Goal: Task Accomplishment & Management: Complete application form

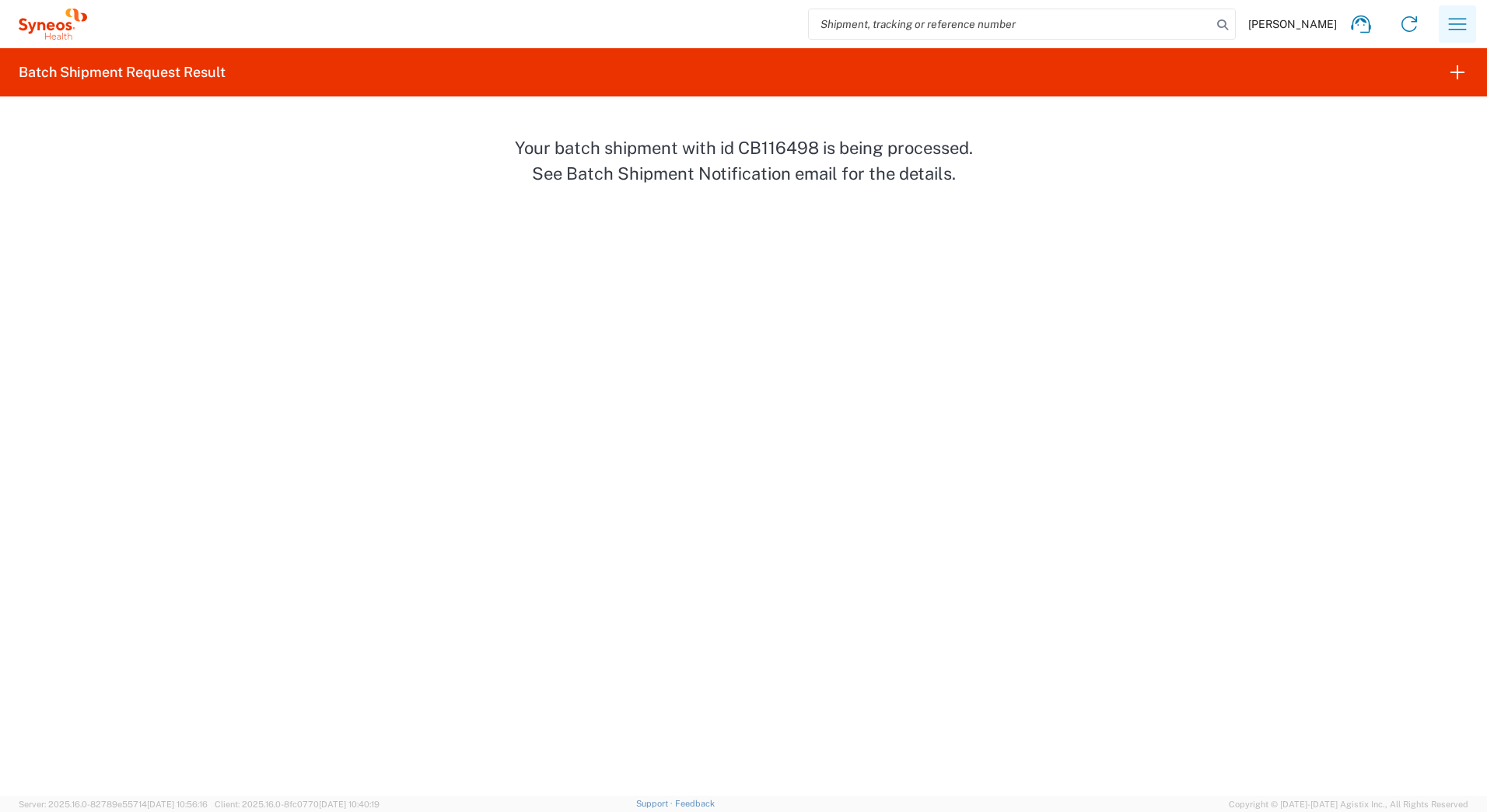
click at [1452, 26] on icon "button" at bounding box center [1457, 24] width 25 height 25
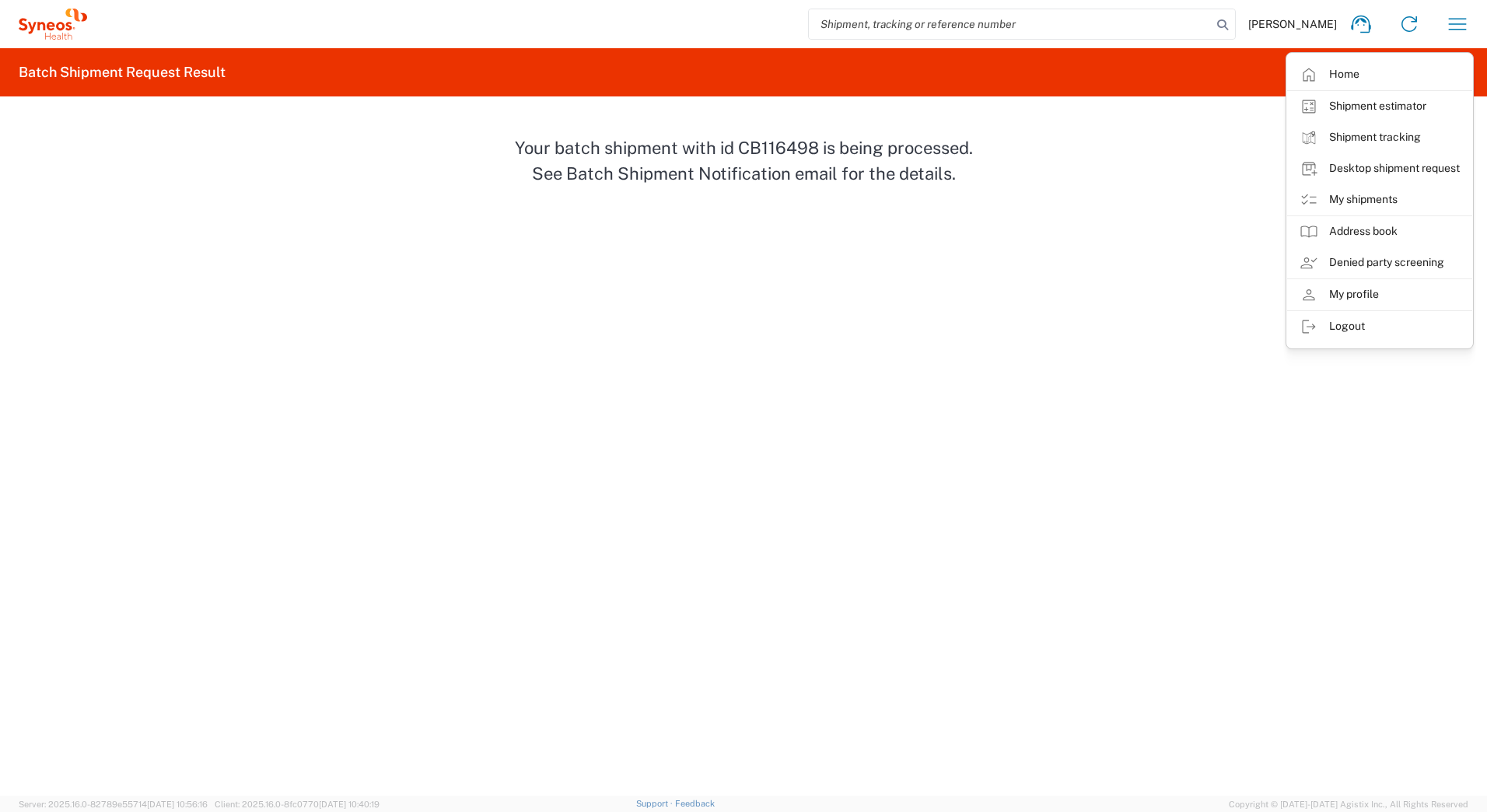
click at [1386, 169] on link "Desktop shipment request" at bounding box center [1380, 168] width 185 height 31
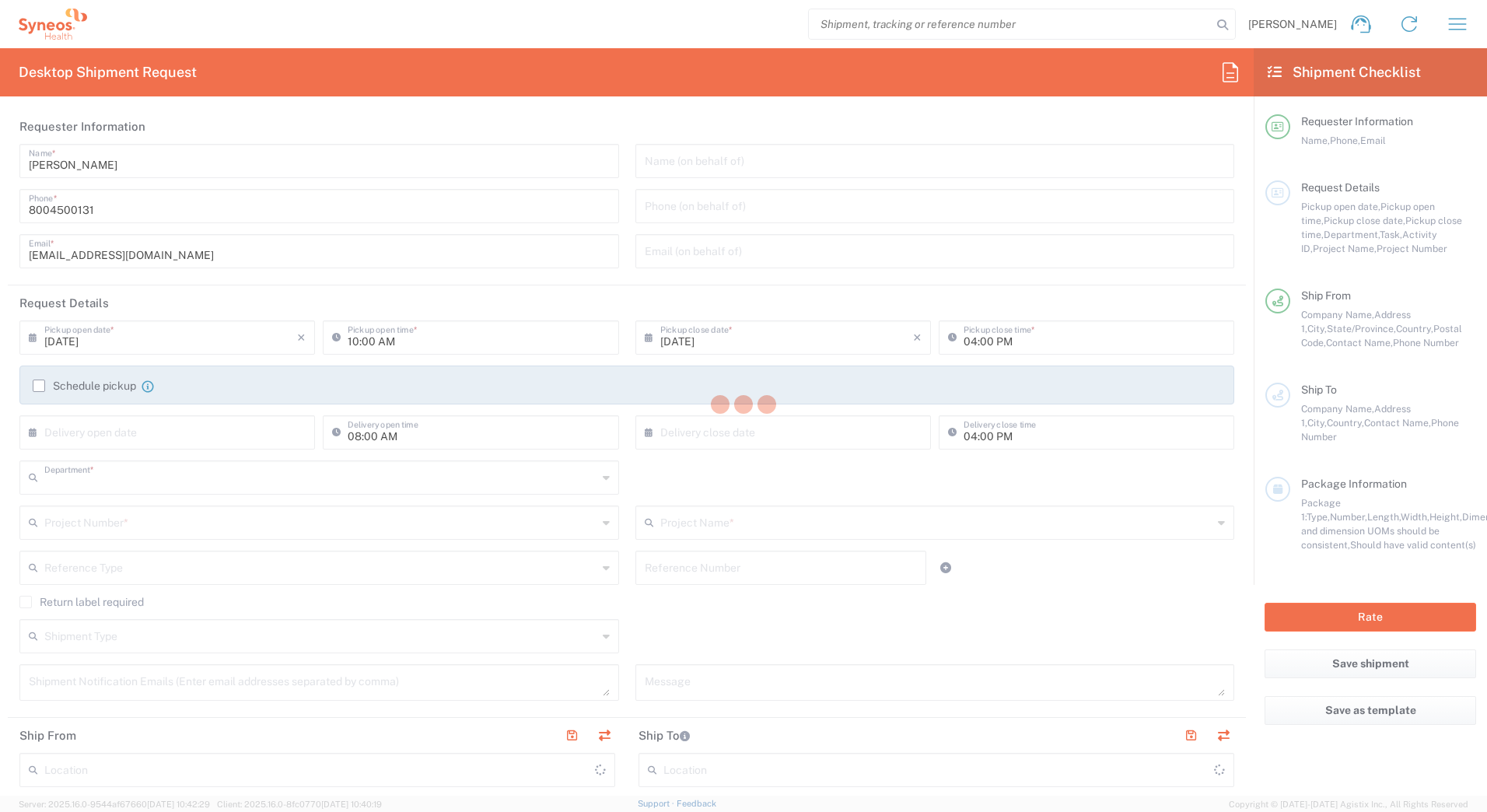
type input "4205"
type input "[US_STATE]"
type input "[GEOGRAPHIC_DATA]"
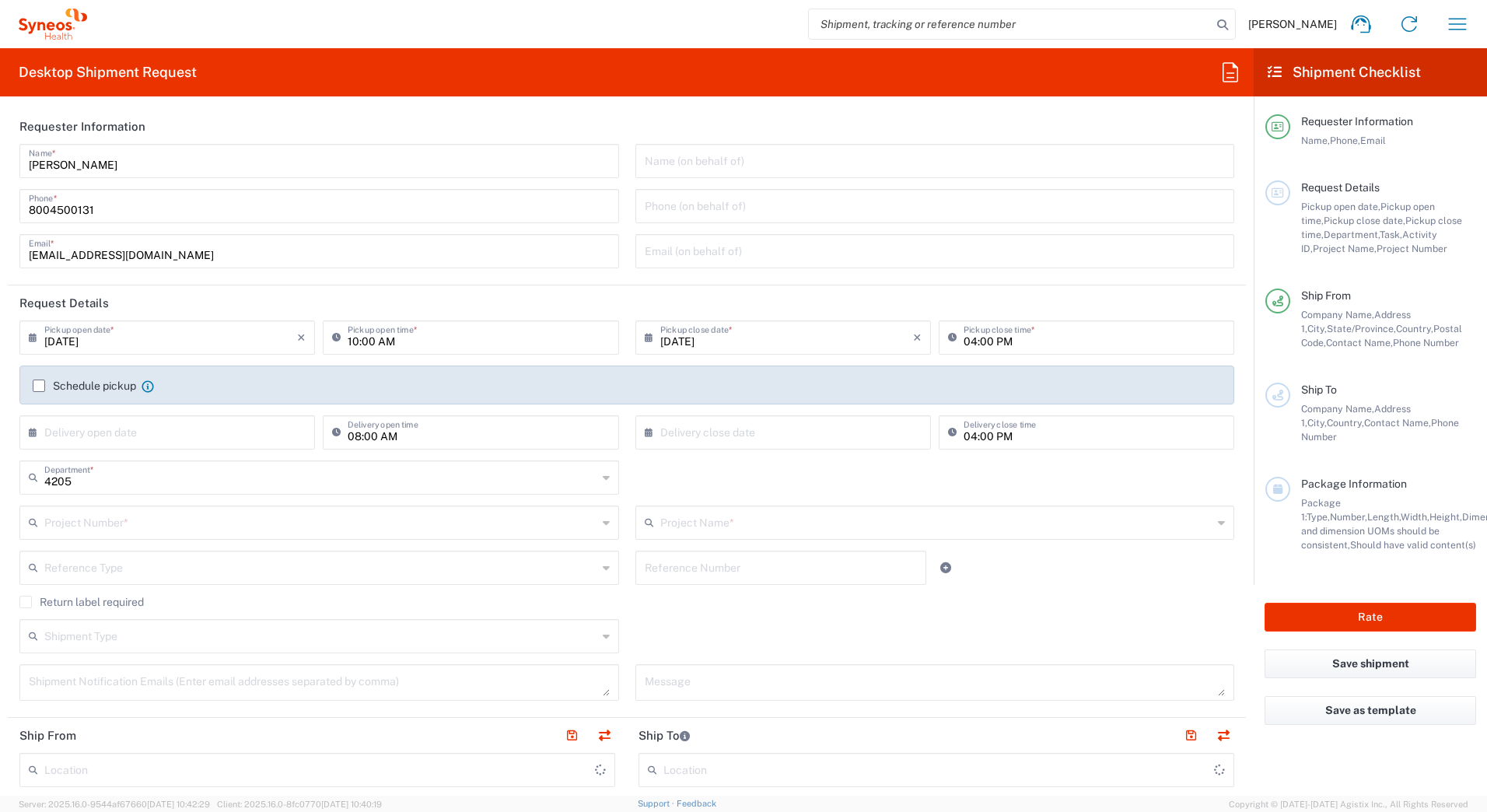
type input "Syneos Health Commercial Servi- [GEOGRAPHIC_DATA] [GEOGRAPHIC_DATA]"
drag, startPoint x: 124, startPoint y: 164, endPoint x: -3, endPoint y: 152, distance: 127.6
click at [0, 152] on html "[PERSON_NAME] Home Shipment estimator Shipment tracking Desktop shipment reques…" at bounding box center [743, 406] width 1487 height 812
paste input "Syneos Deployments"
type input "Syneos Deployments"
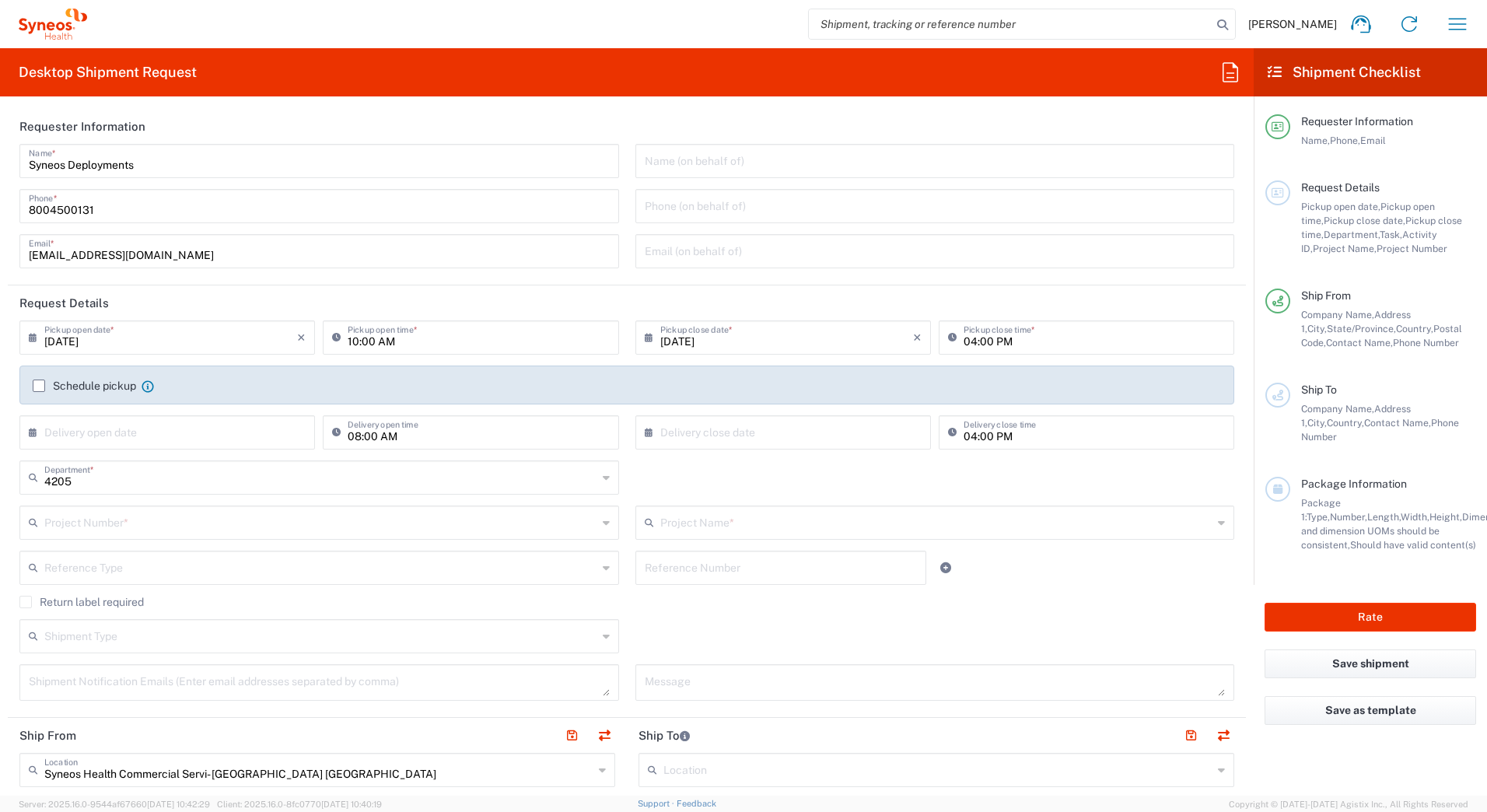
click at [301, 123] on header "Requester Information" at bounding box center [627, 127] width 1238 height 35
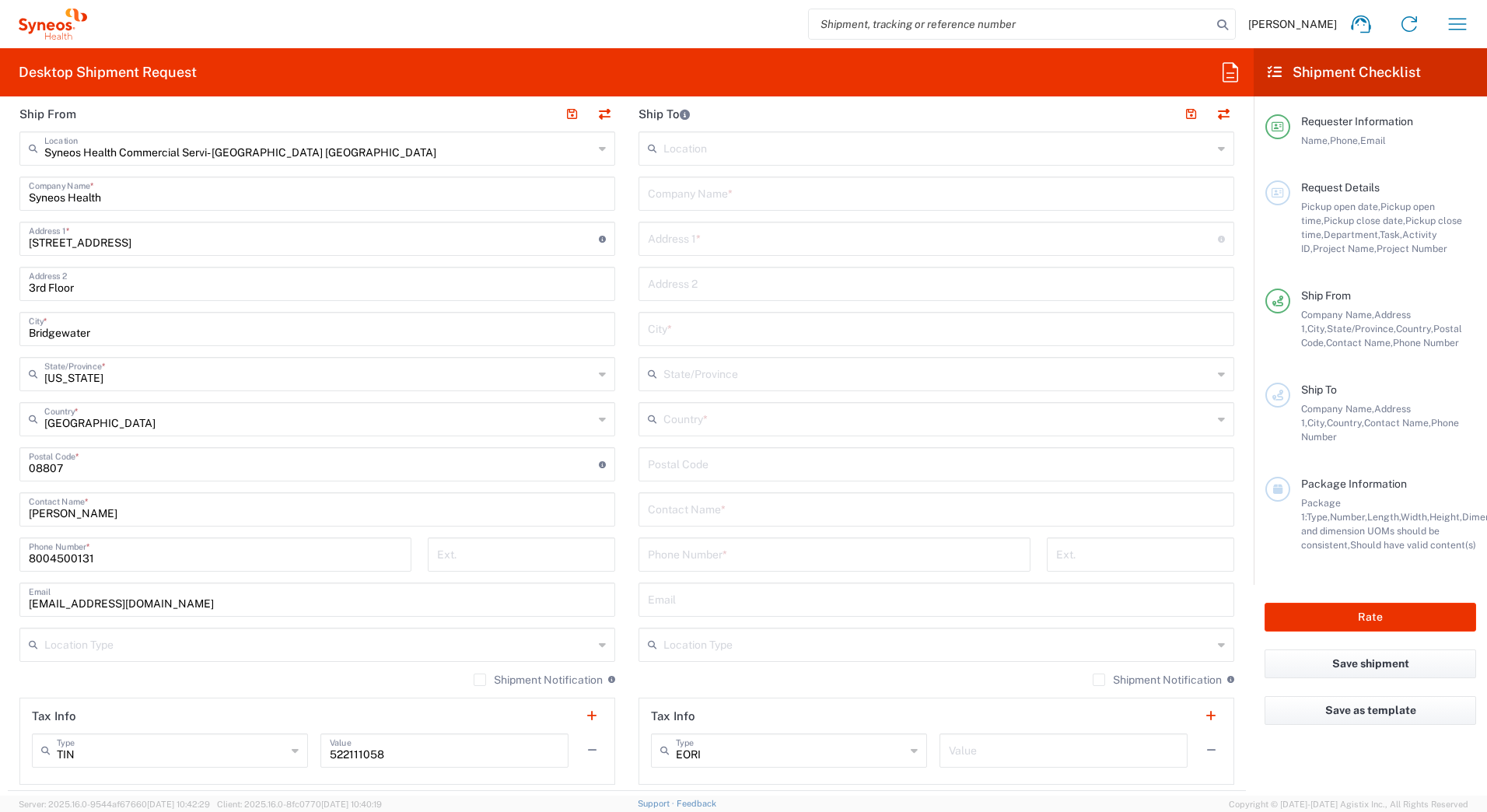
scroll to position [622, 0]
drag, startPoint x: 102, startPoint y: 511, endPoint x: 1, endPoint y: 509, distance: 101.0
click at [1, 509] on form "Requester Information Syneos Deployments Name * [PHONE_NUMBER] Phone * [EMAIL_A…" at bounding box center [627, 452] width 1254 height 687
paste input "Syneos Deployments"
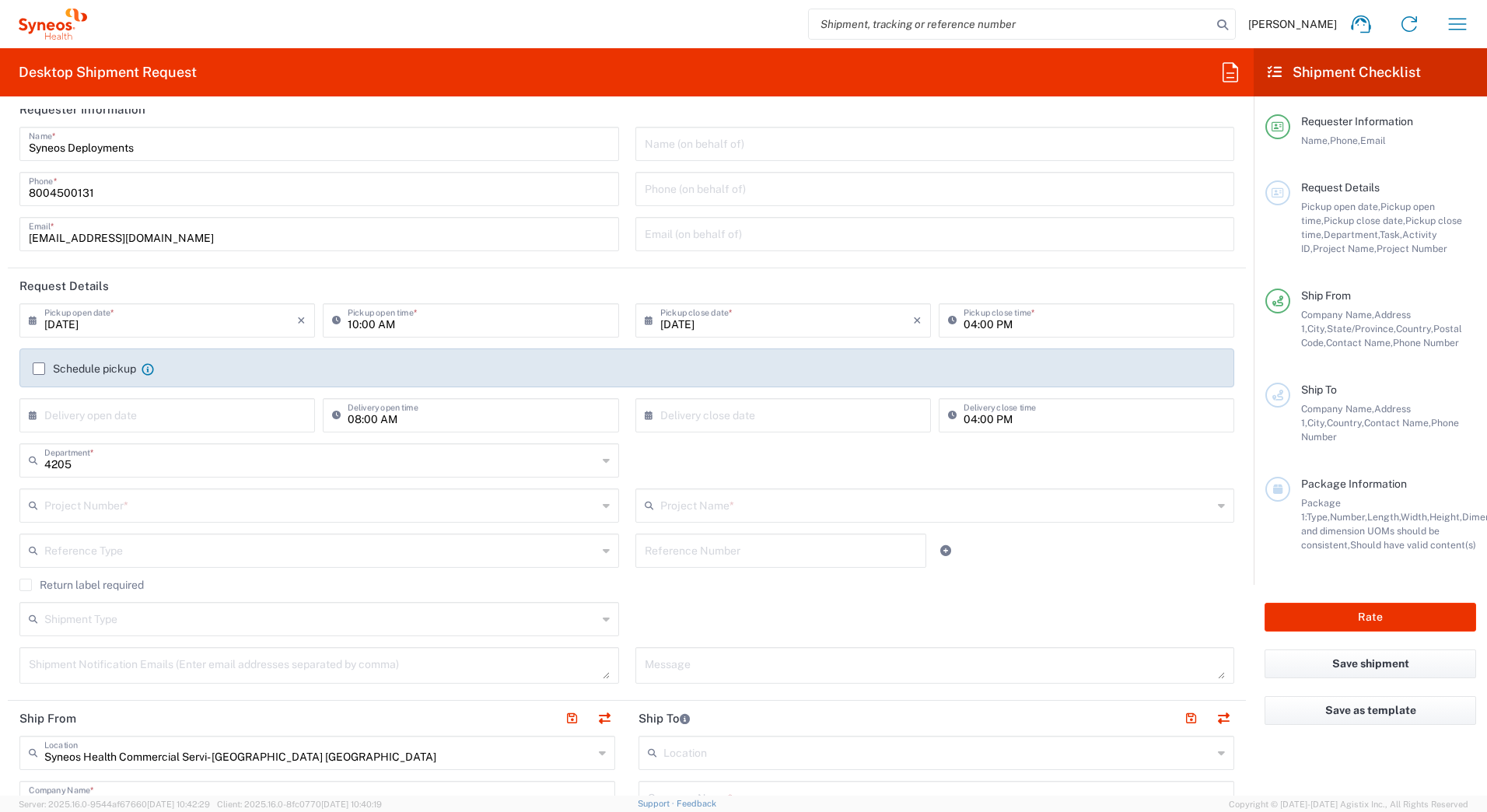
scroll to position [0, 0]
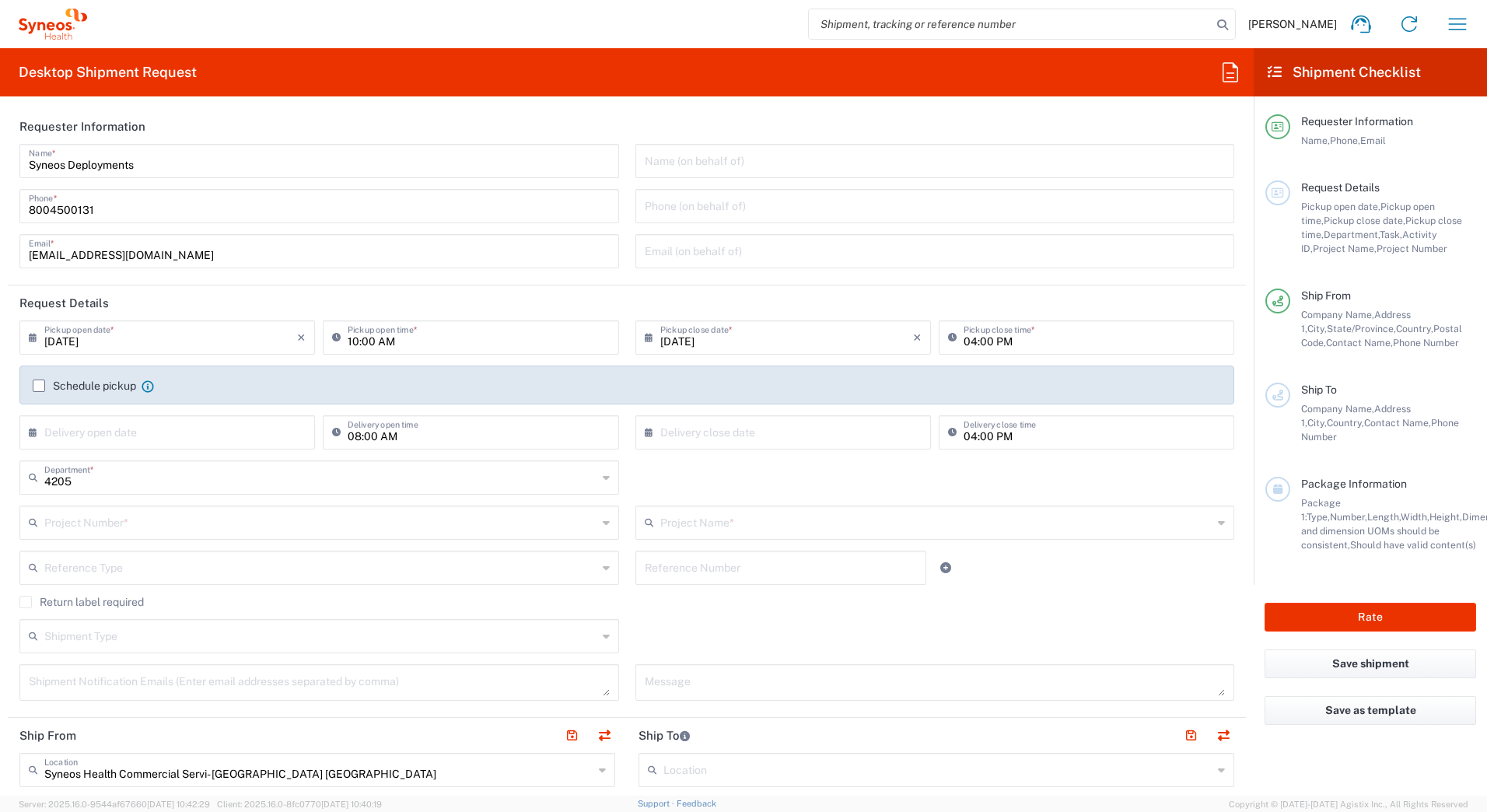
type input "Syneos Deployments"
click at [109, 523] on input "text" at bounding box center [321, 522] width 553 height 27
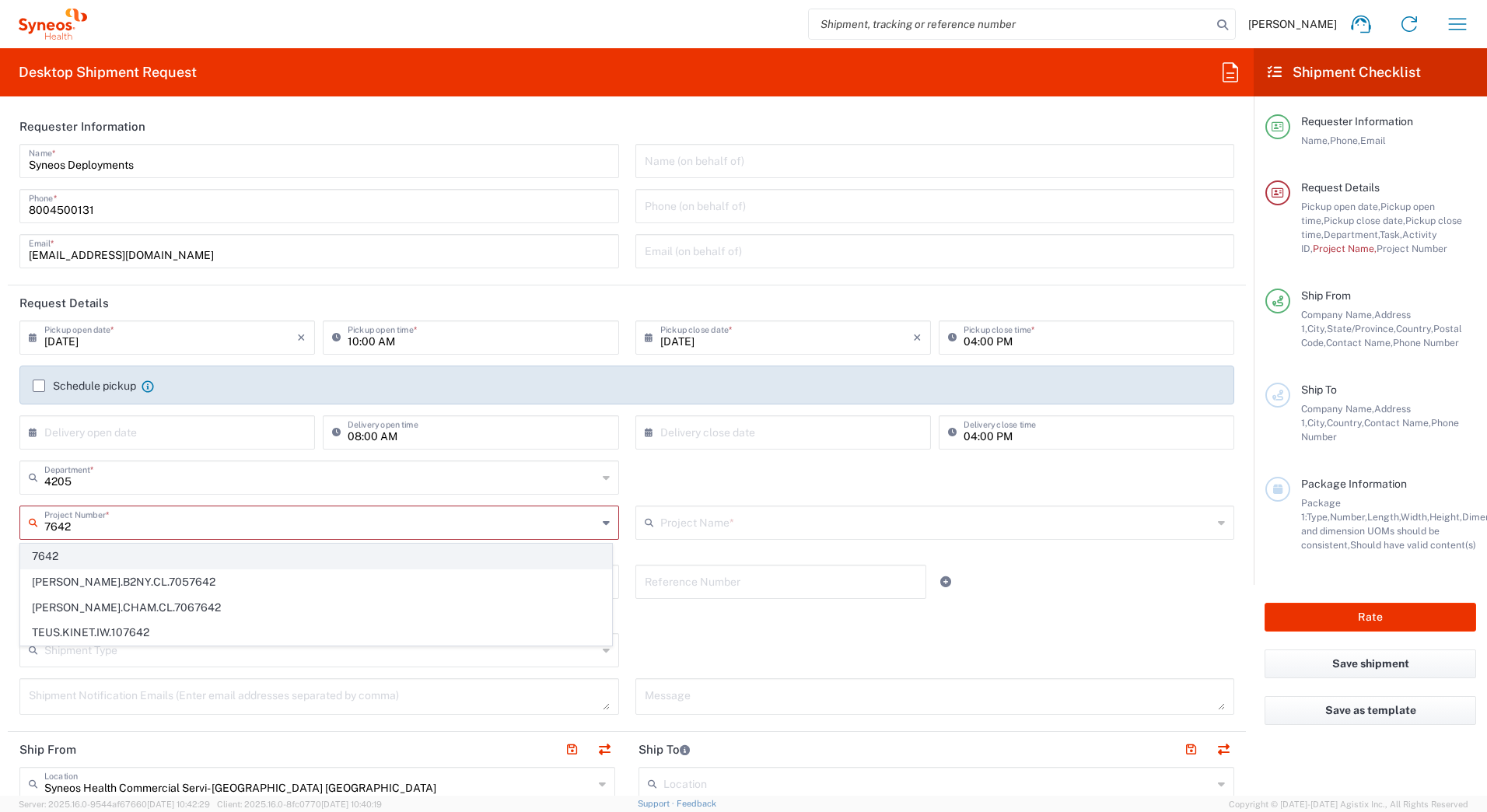
type input "7642"
click at [63, 557] on span "7642" at bounding box center [316, 556] width 590 height 24
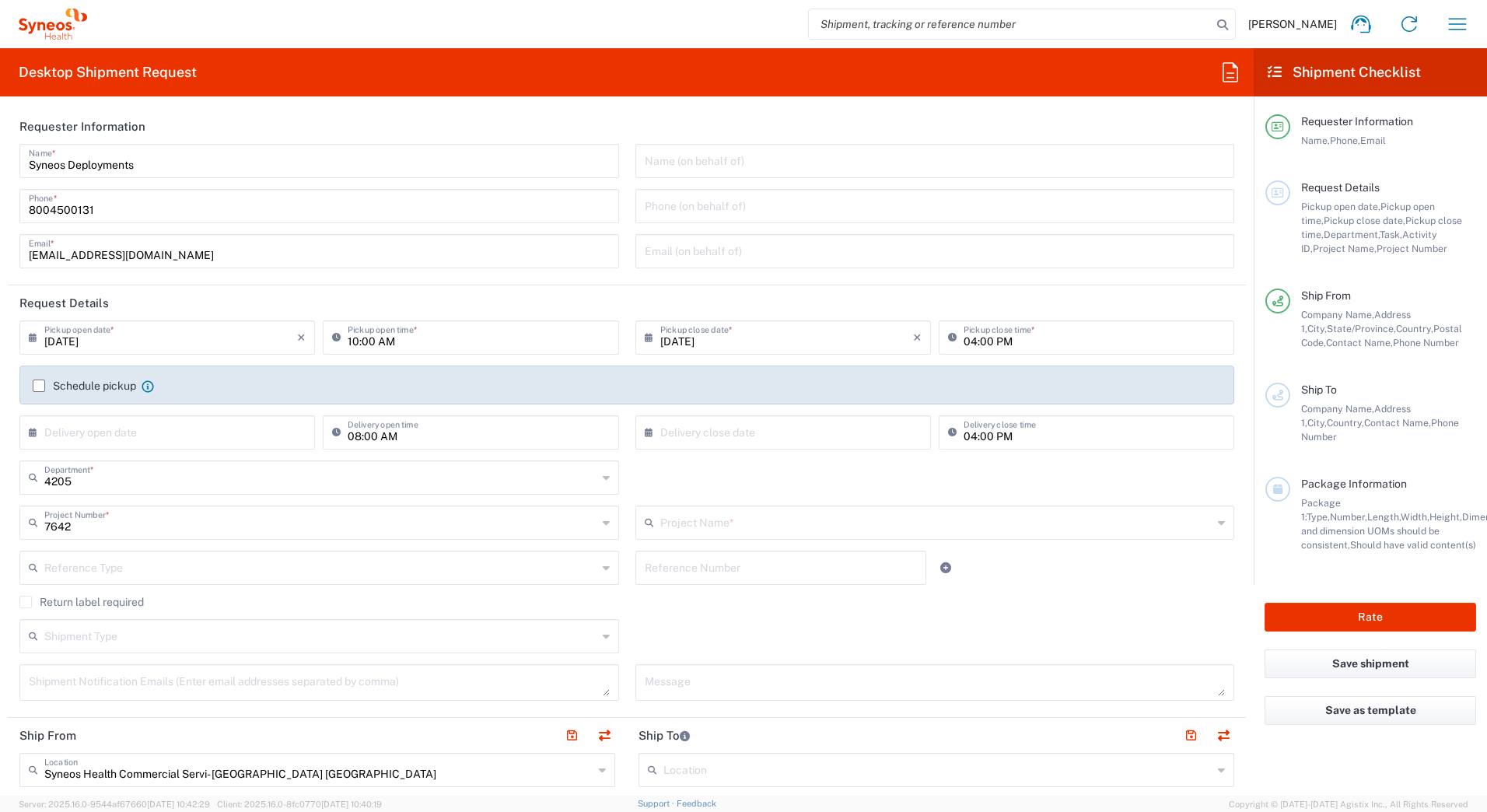
type input "Amgen Virtual RAS Tm"
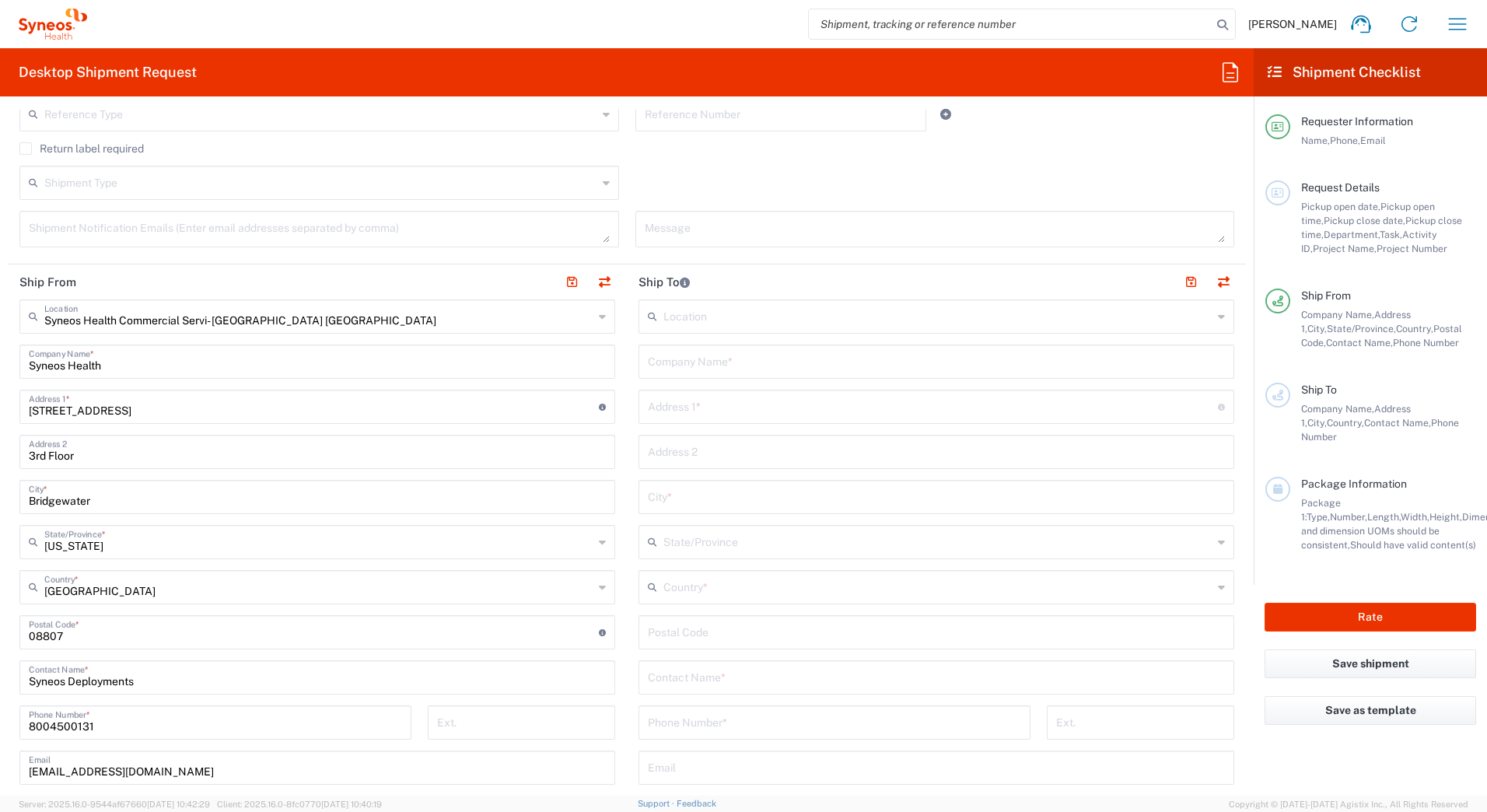
scroll to position [467, 0]
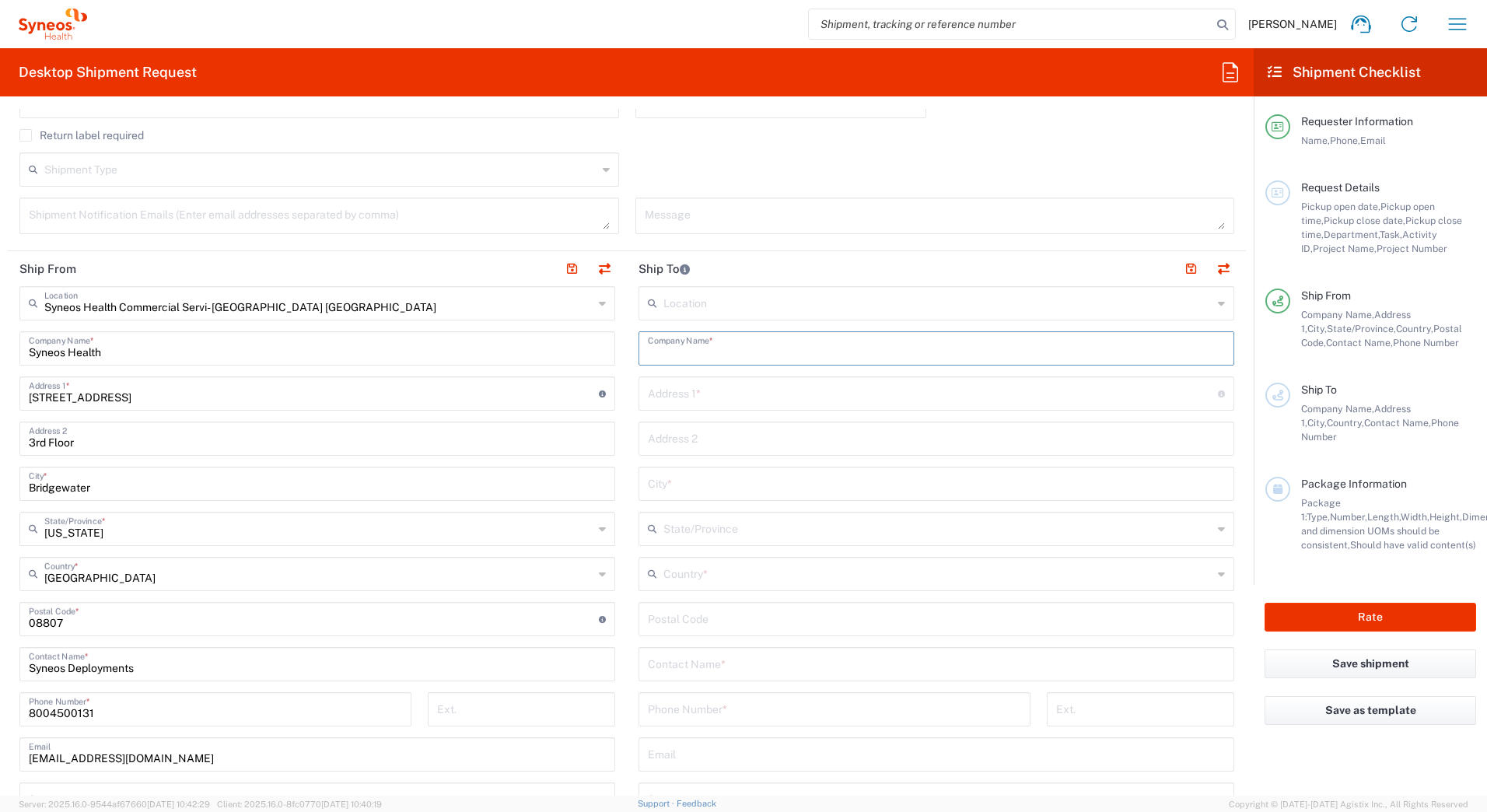
click at [685, 345] on input "text" at bounding box center [936, 347] width 577 height 27
paste input "[PERSON_NAME]"
type input "[PERSON_NAME]"
click at [710, 666] on input "text" at bounding box center [936, 663] width 577 height 27
paste input "[PERSON_NAME]"
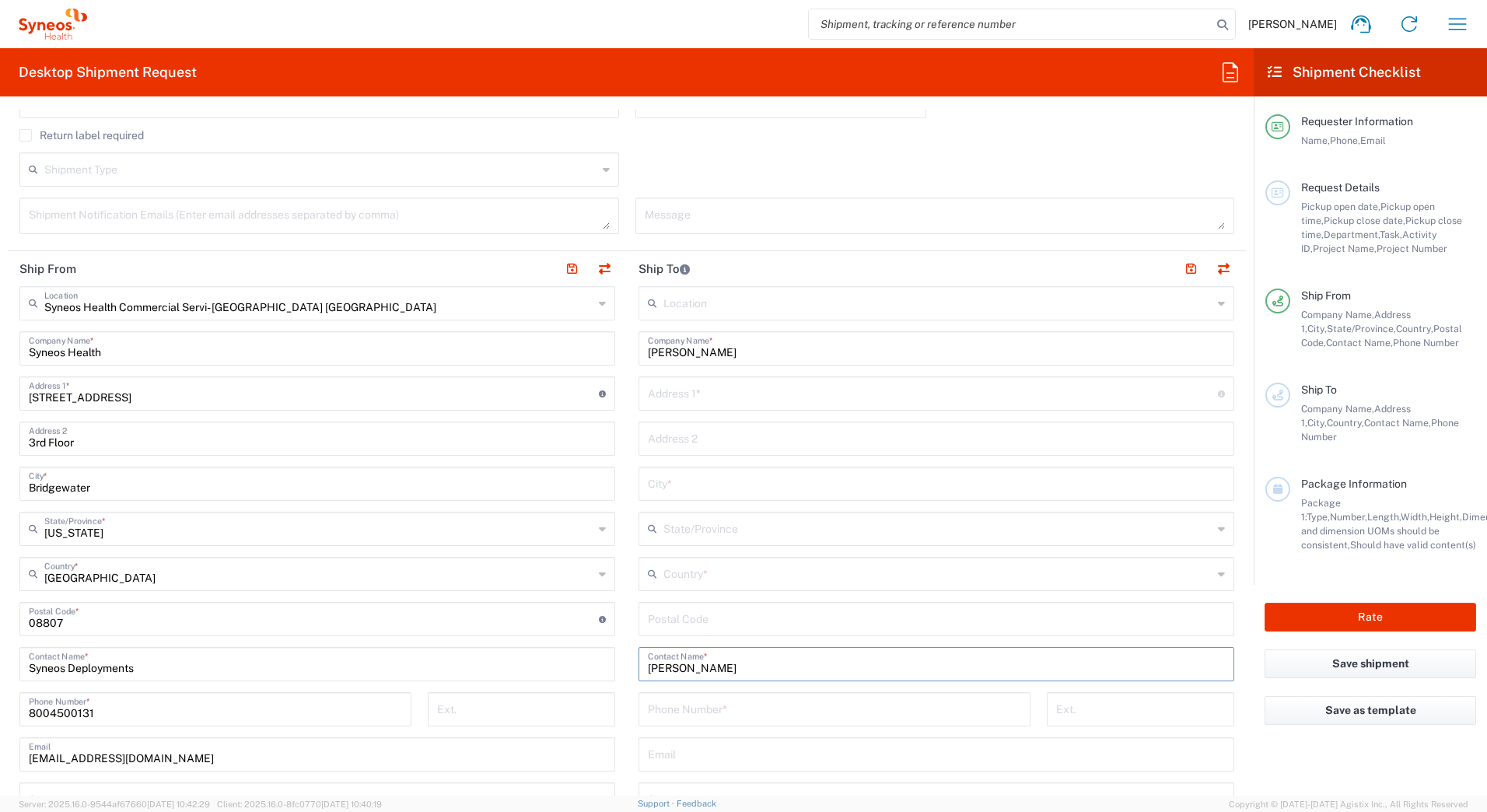
type input "[PERSON_NAME]"
click at [713, 394] on input "text" at bounding box center [932, 392] width 570 height 27
paste input "[STREET_ADDRESS][PERSON_NAME]"
type input "[STREET_ADDRESS][PERSON_NAME]"
click at [666, 479] on input "text" at bounding box center [936, 483] width 577 height 27
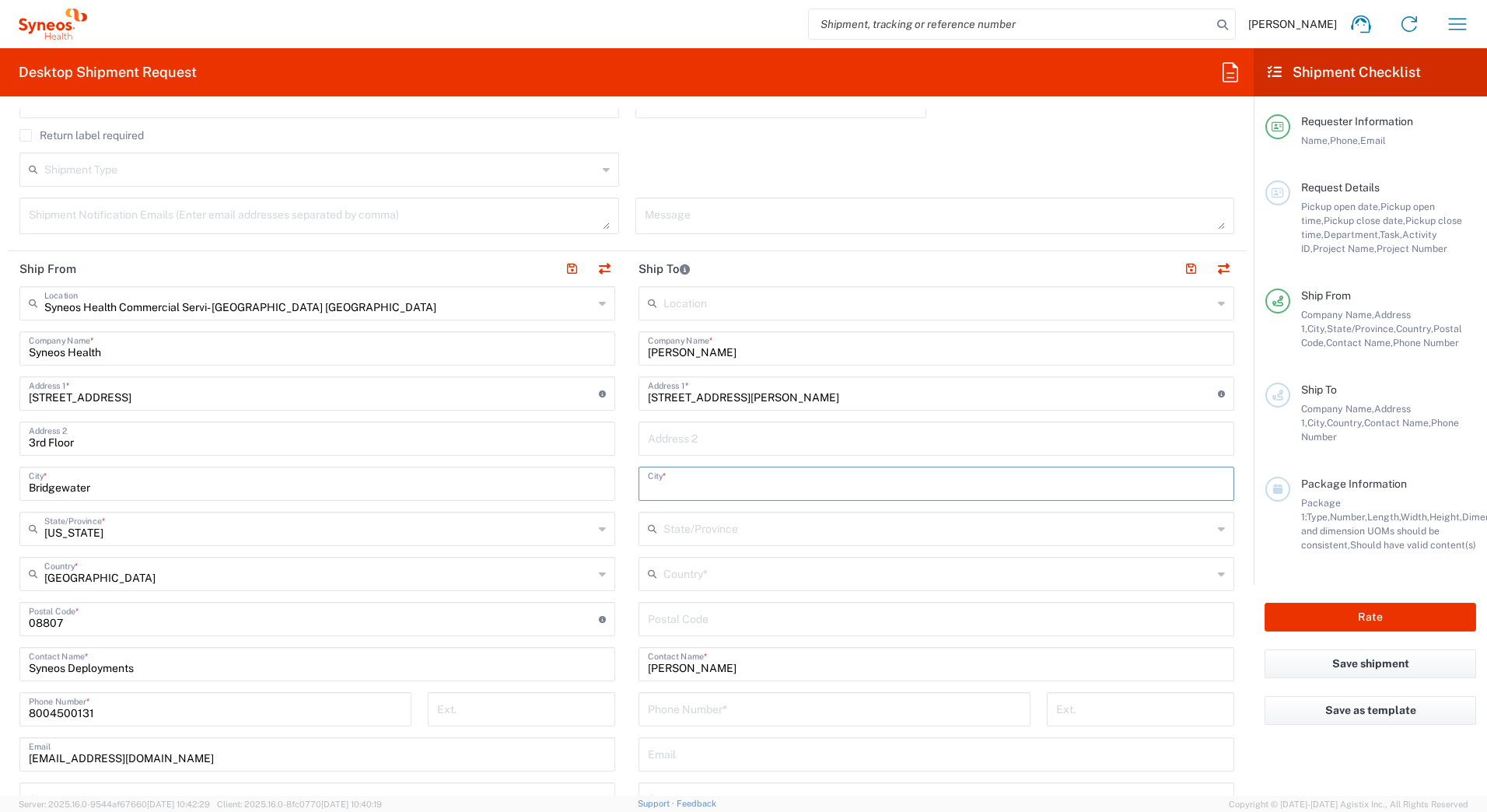
paste input "Northridge"
type input "Northridge"
click at [712, 566] on input "text" at bounding box center [938, 573] width 549 height 27
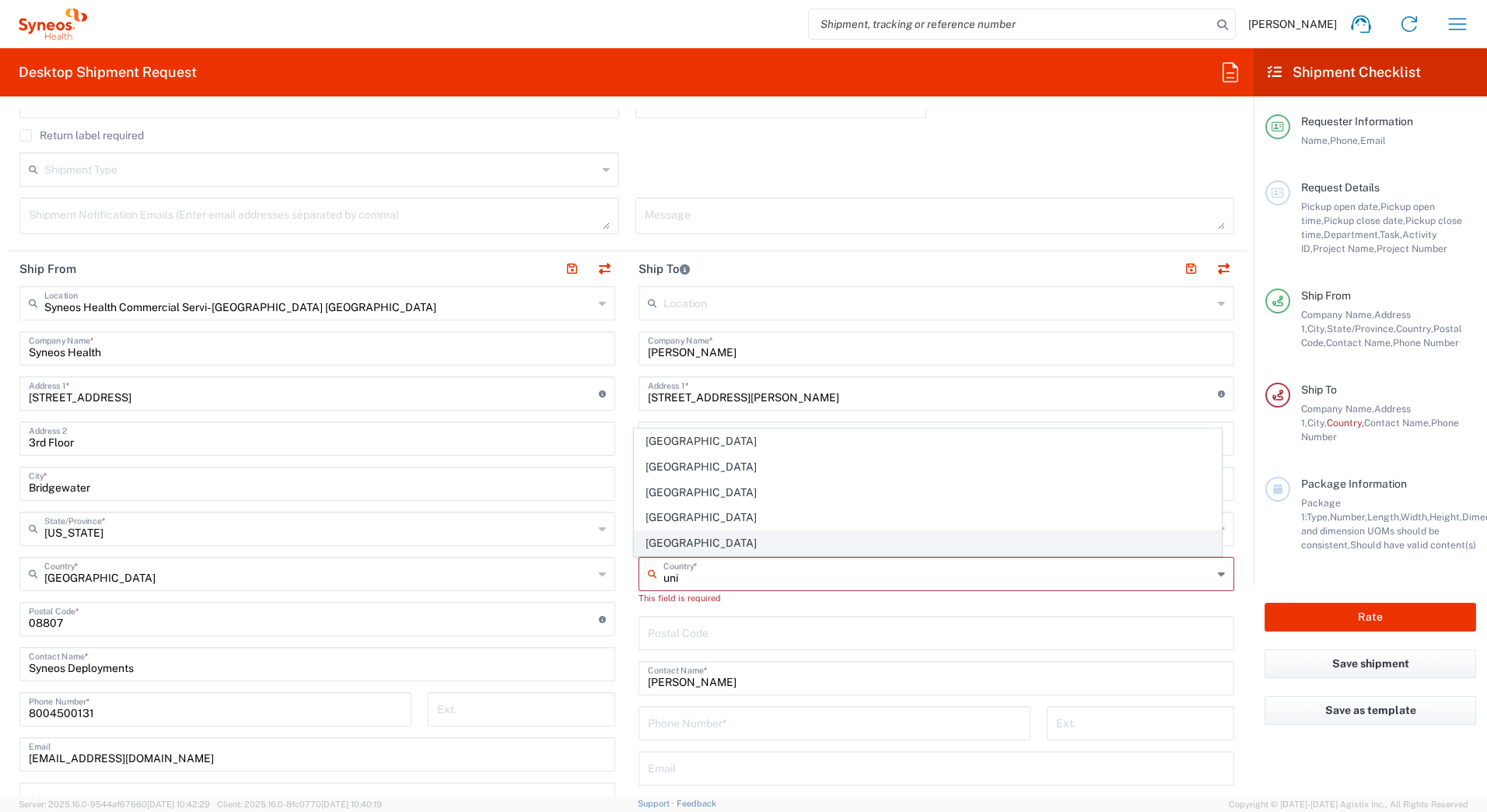
click at [717, 540] on span "[GEOGRAPHIC_DATA]" at bounding box center [928, 543] width 587 height 24
type input "[GEOGRAPHIC_DATA]"
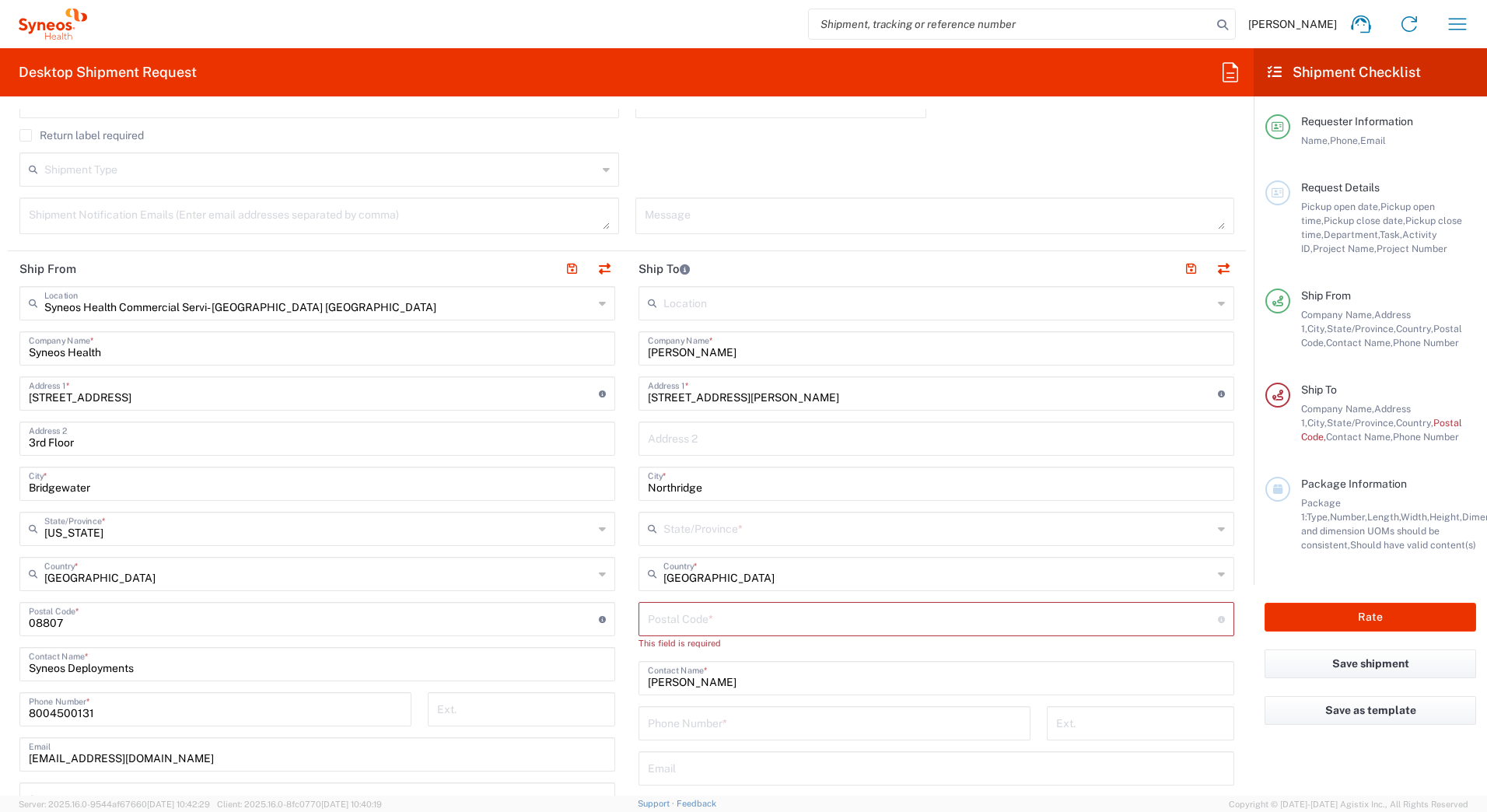
click at [685, 531] on input "text" at bounding box center [938, 527] width 549 height 27
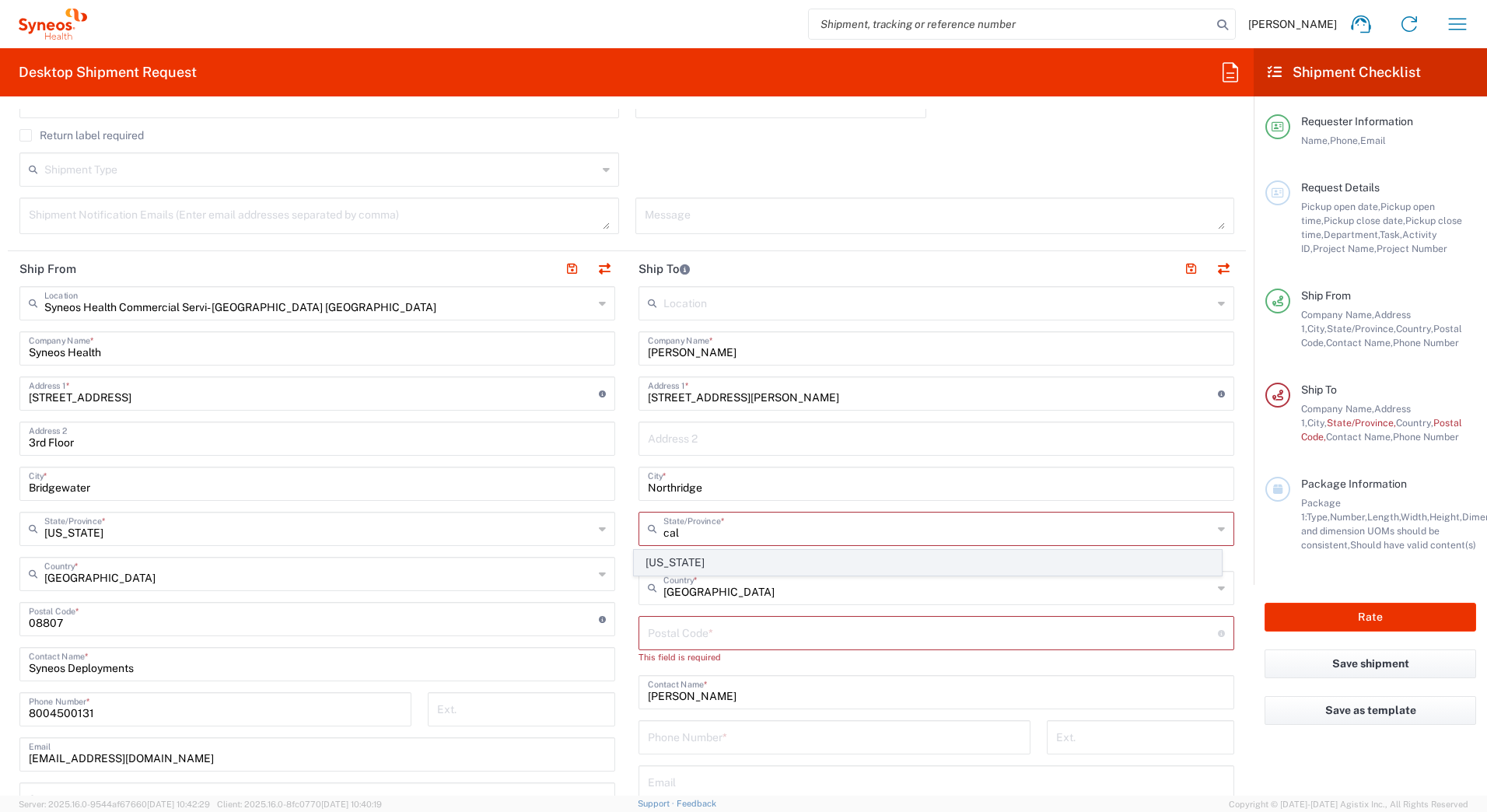
click at [721, 563] on span "[US_STATE]" at bounding box center [928, 563] width 587 height 24
type input "[US_STATE]"
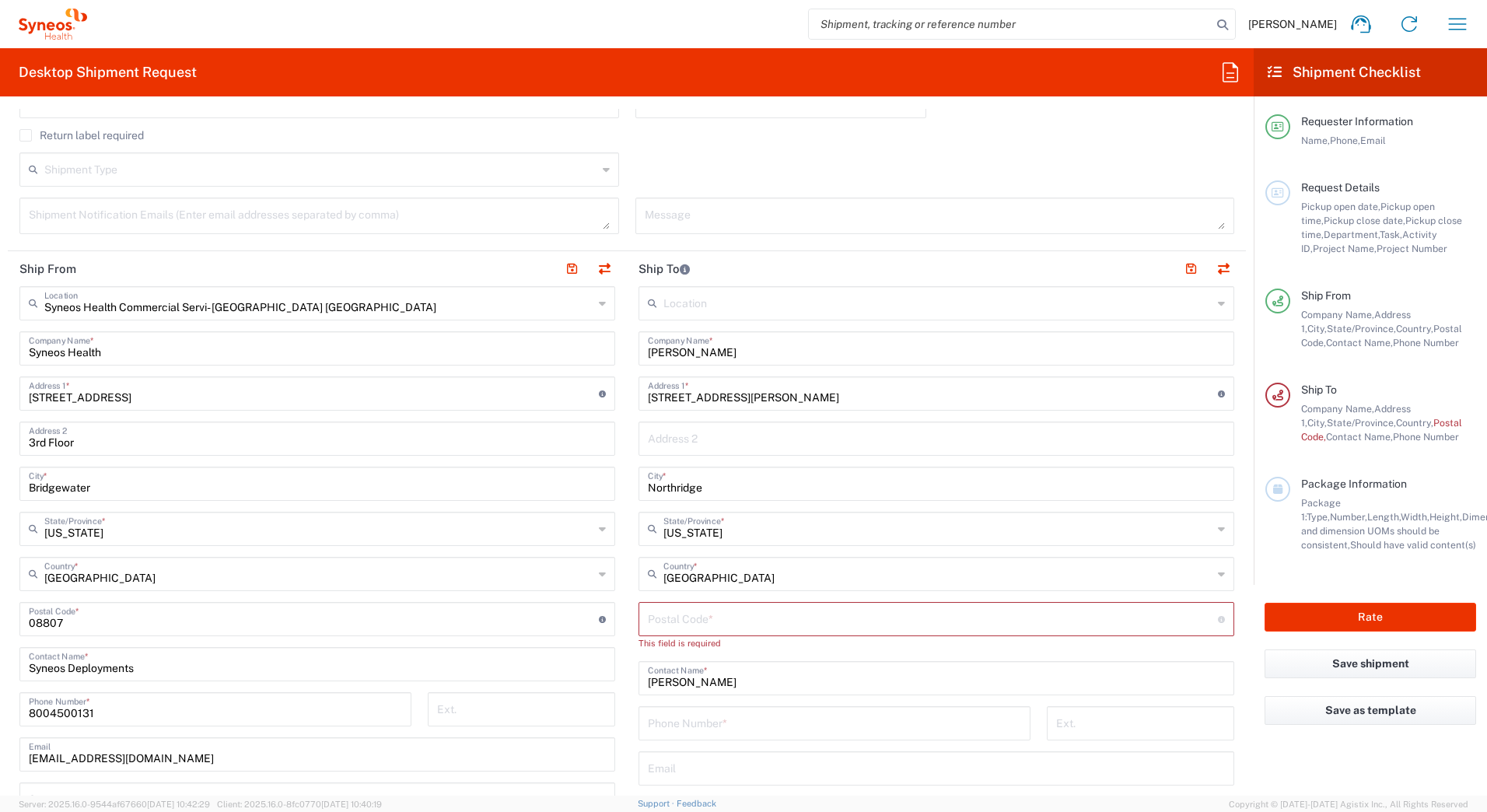
click at [681, 612] on input "undefined" at bounding box center [932, 618] width 570 height 27
paste input "91324"
type input "91324"
click at [732, 703] on input "tel" at bounding box center [834, 708] width 374 height 27
paste input "8184567676"
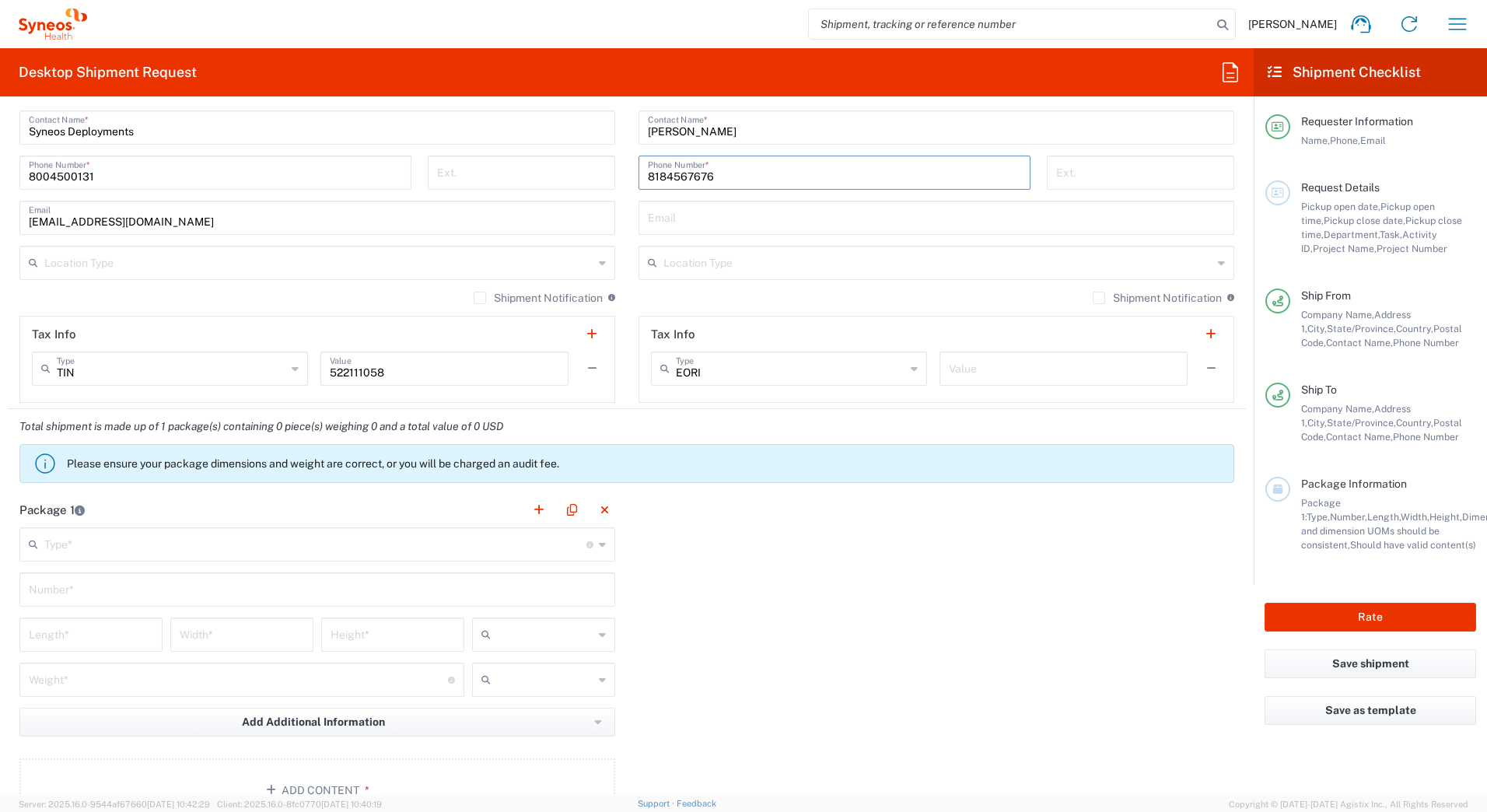
scroll to position [1011, 0]
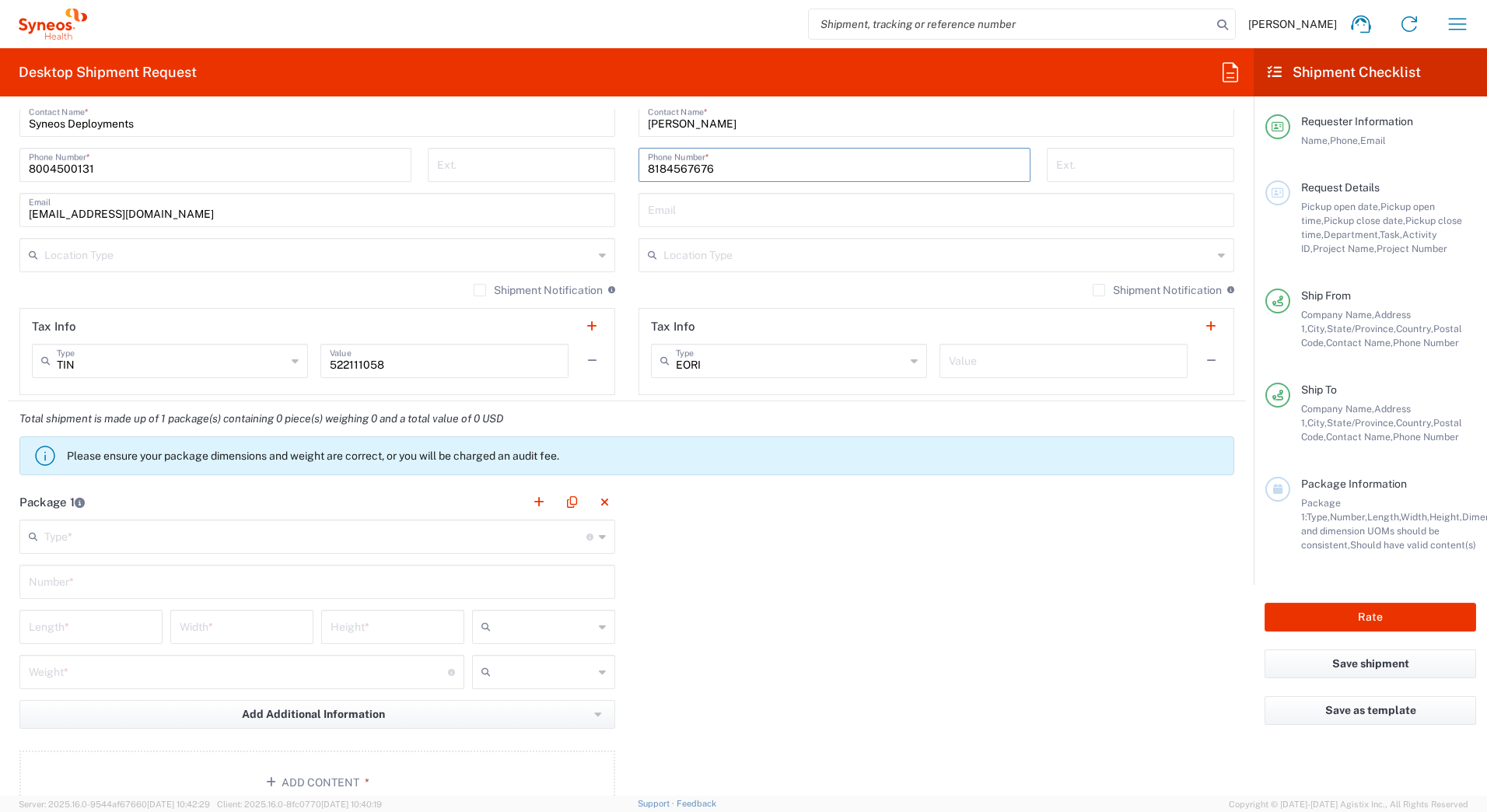
type input "8184567676"
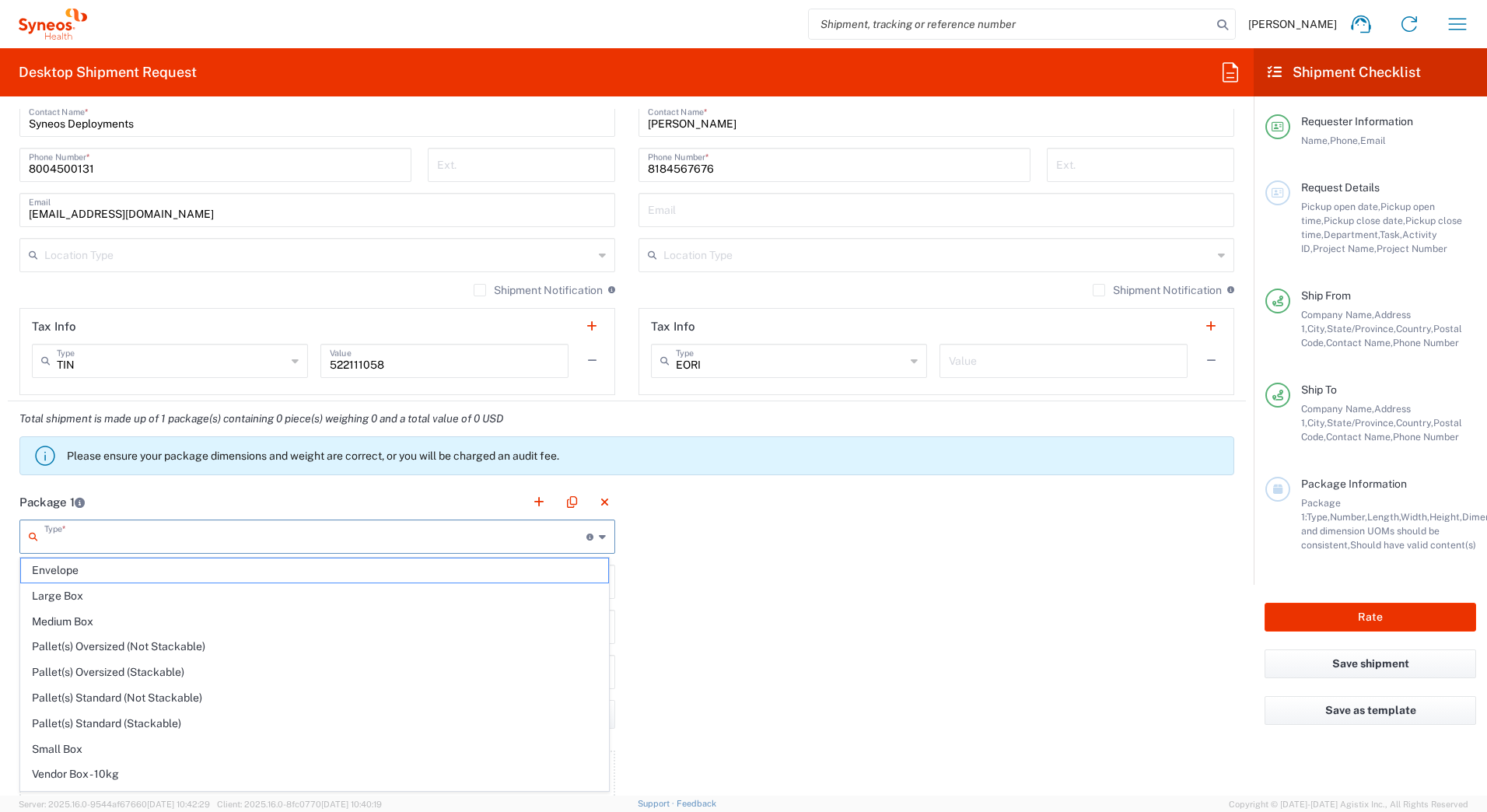
click at [98, 541] on input "text" at bounding box center [315, 535] width 542 height 27
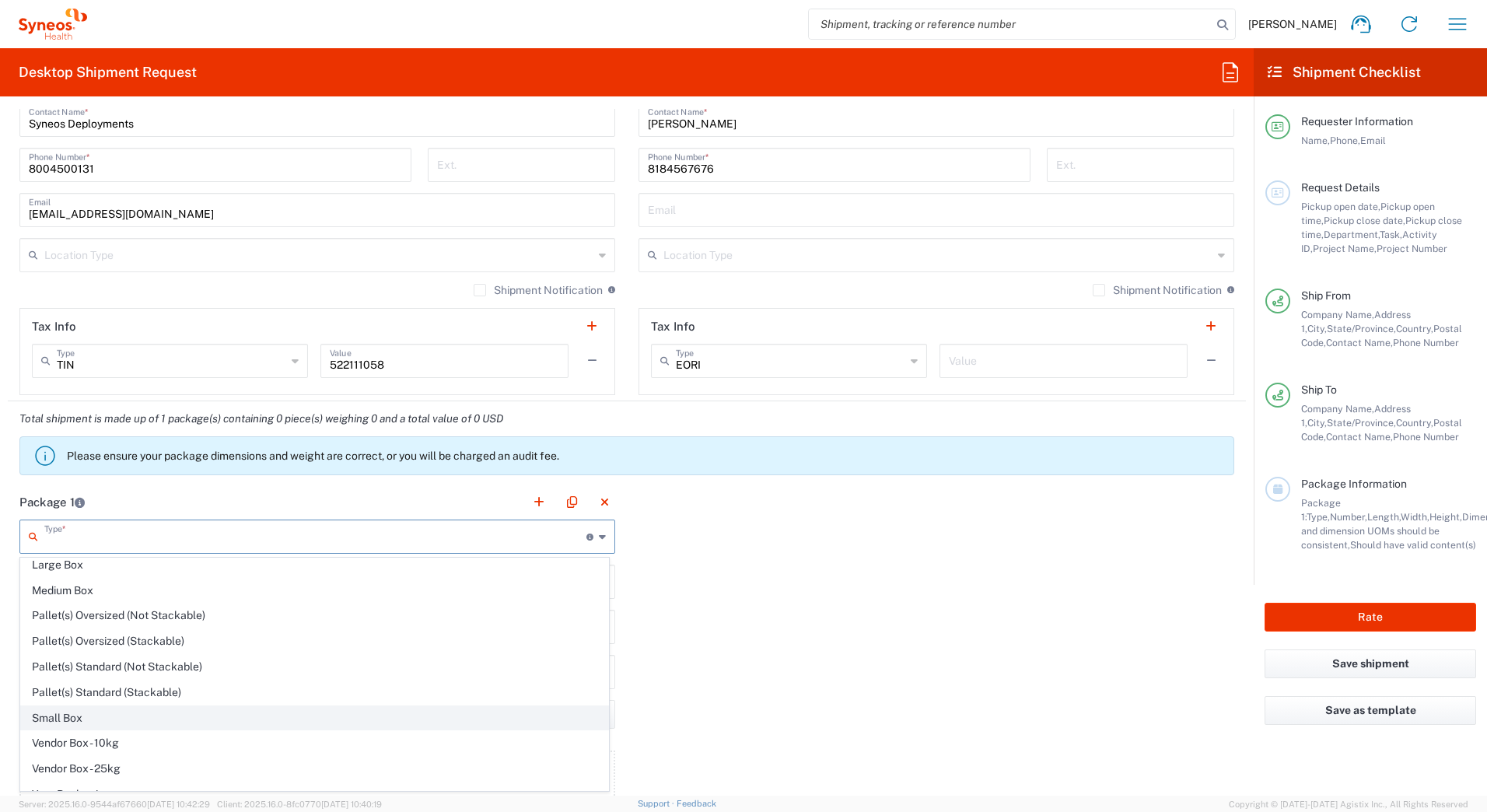
scroll to position [47, 0]
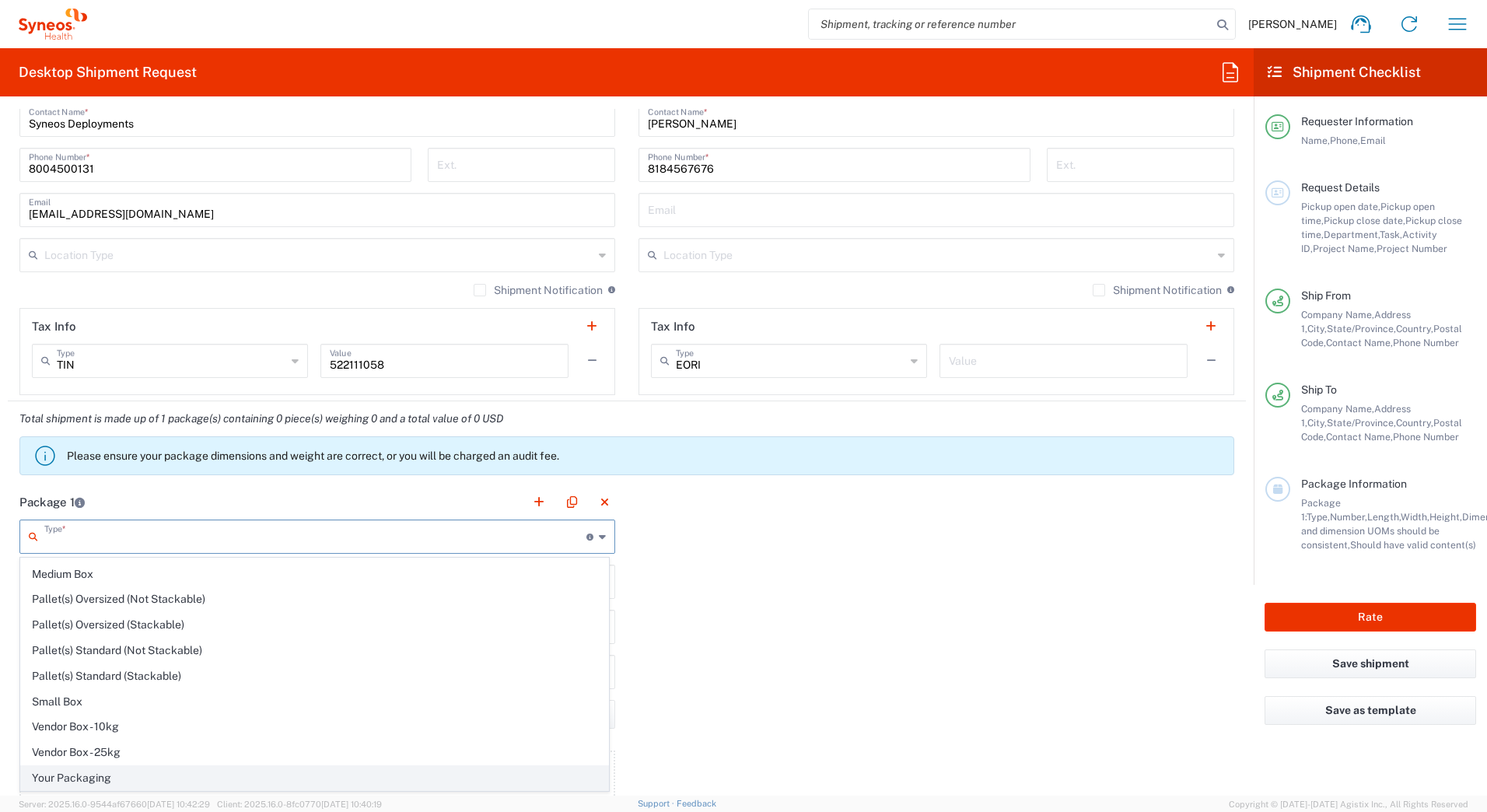
click at [116, 777] on span "Your Packaging" at bounding box center [314, 778] width 587 height 24
type input "Your Packaging"
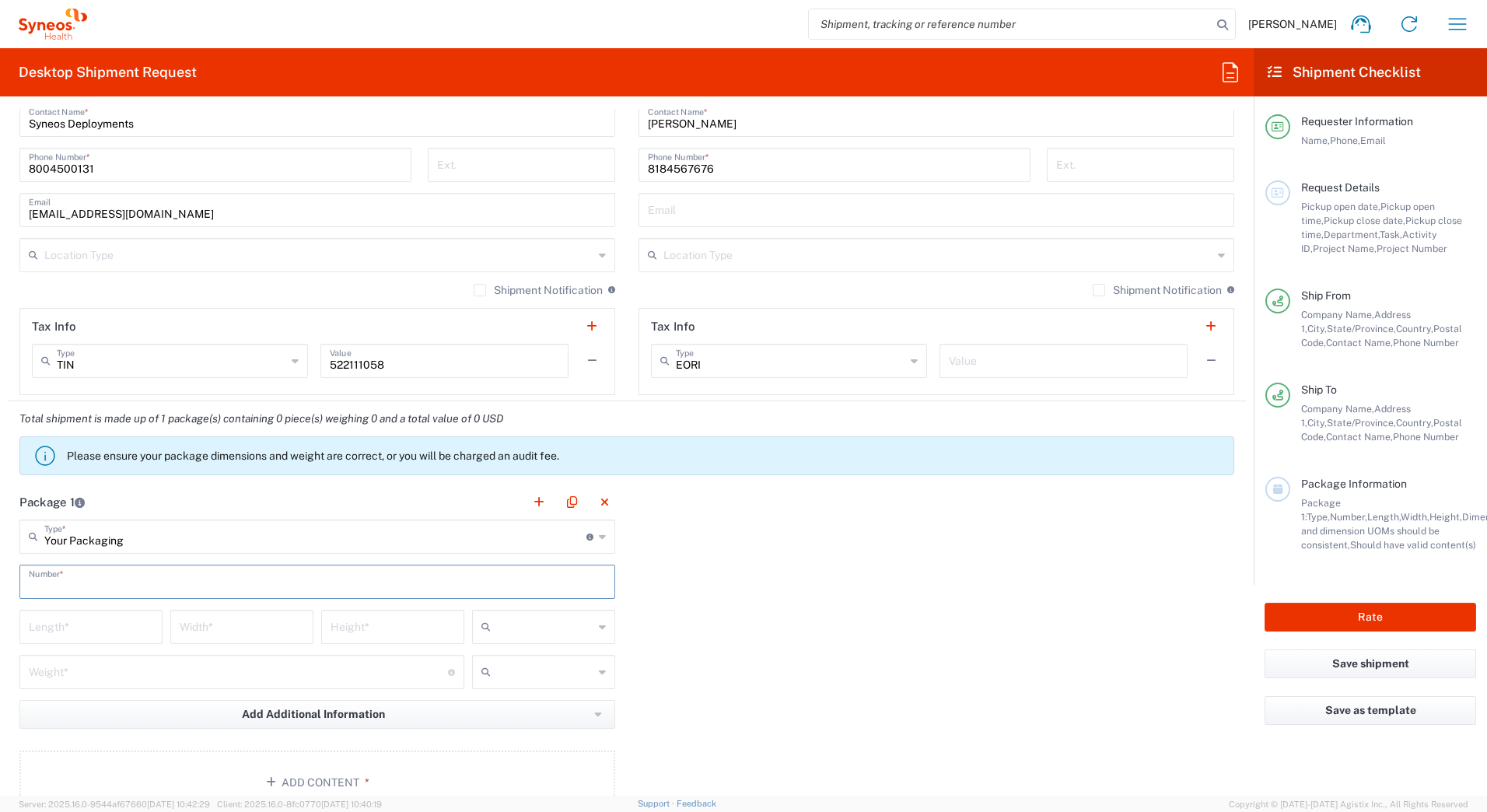
click at [56, 586] on input "text" at bounding box center [317, 580] width 577 height 27
type input "1"
click at [64, 612] on div "Length *" at bounding box center [91, 627] width 143 height 34
click at [64, 619] on input "number" at bounding box center [91, 626] width 124 height 27
type input "24"
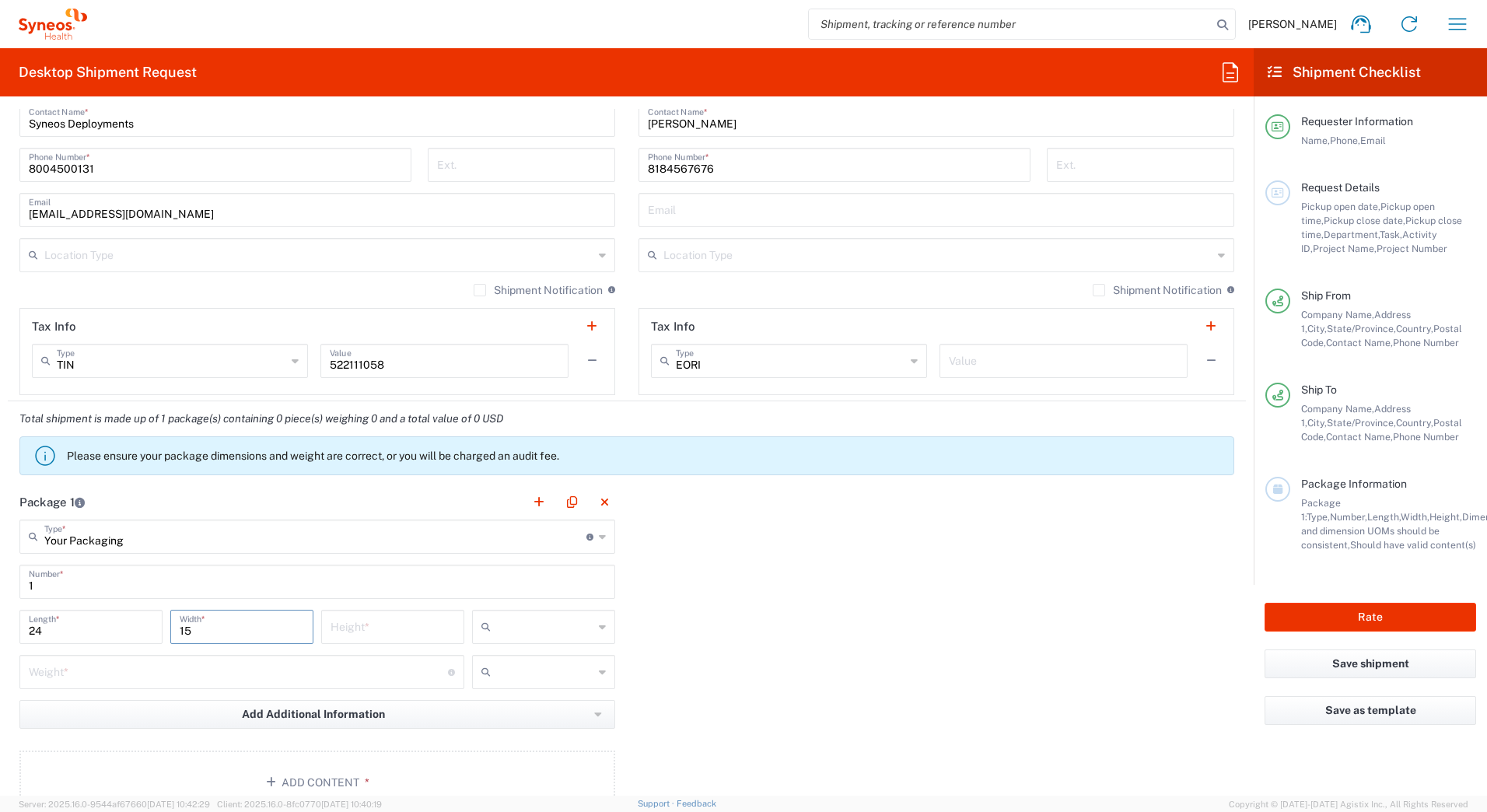
type input "15"
type input "12"
click at [555, 628] on input "text" at bounding box center [545, 626] width 96 height 25
click at [499, 715] on span "in" at bounding box center [538, 712] width 139 height 24
type input "in"
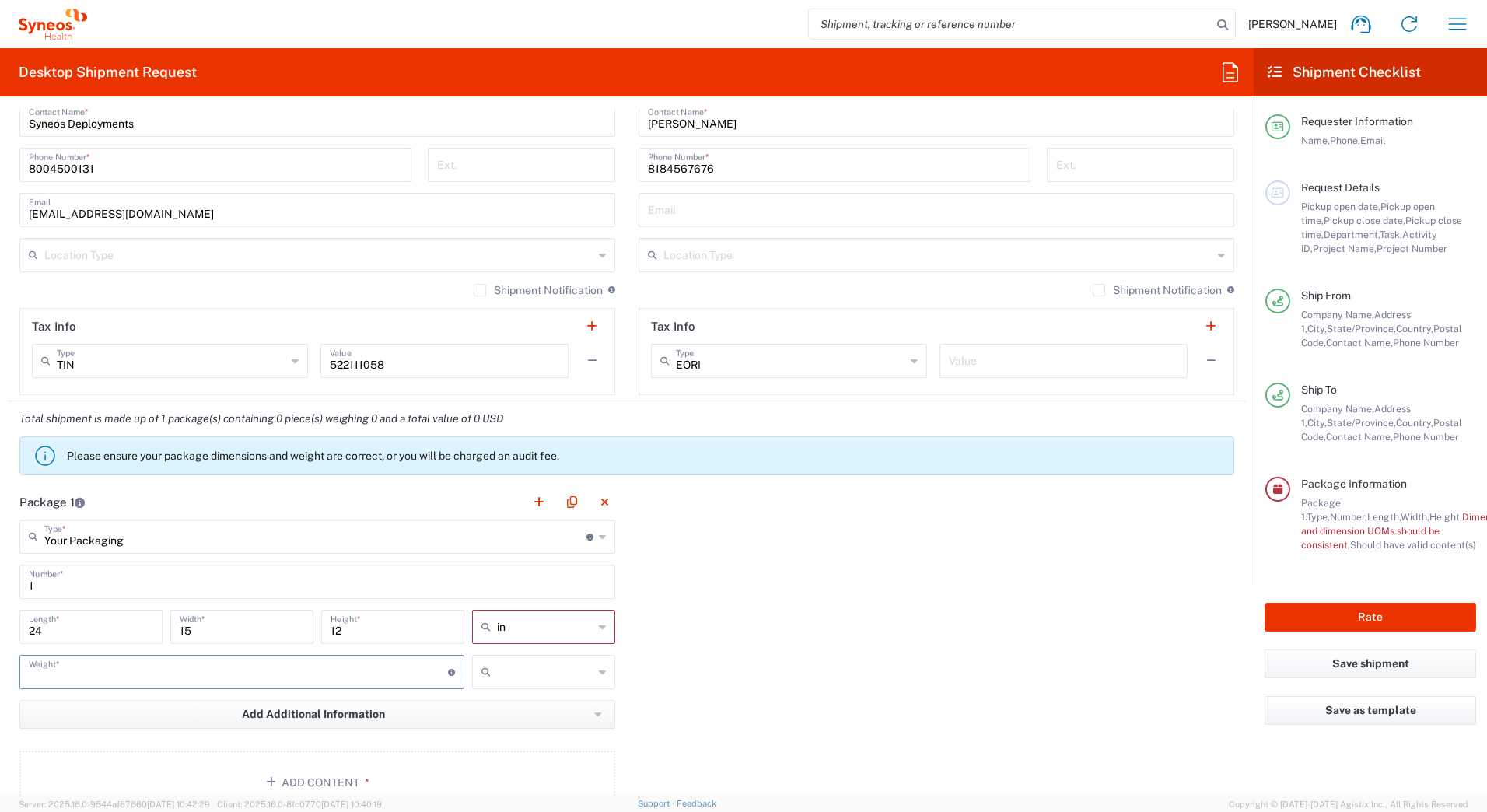
click at [99, 671] on input "number" at bounding box center [238, 671] width 419 height 27
type input "15"
click at [538, 668] on input "text" at bounding box center [545, 672] width 96 height 25
click at [489, 725] on span "lbs" at bounding box center [538, 731] width 139 height 24
type input "lbs"
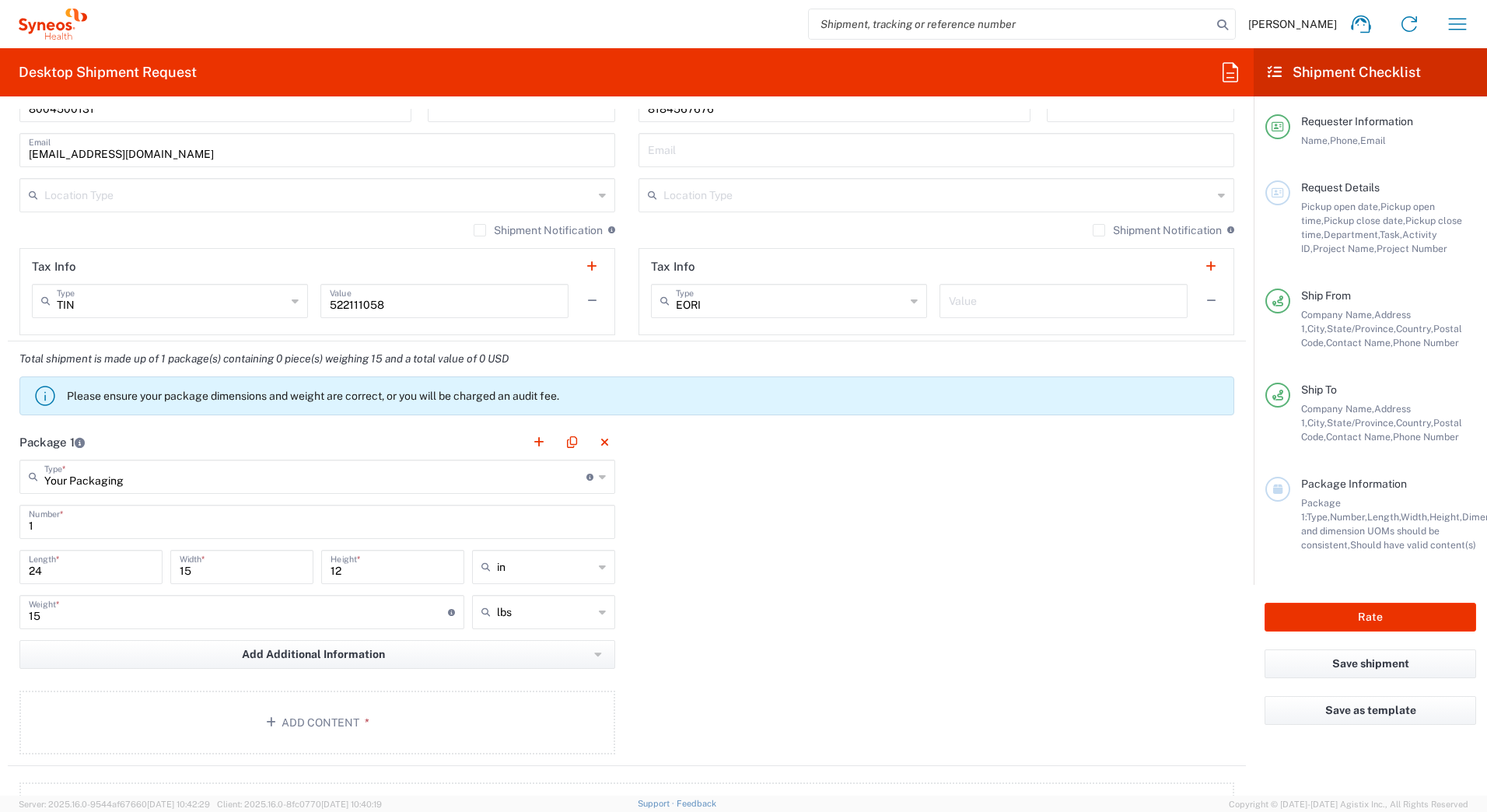
scroll to position [1166, 0]
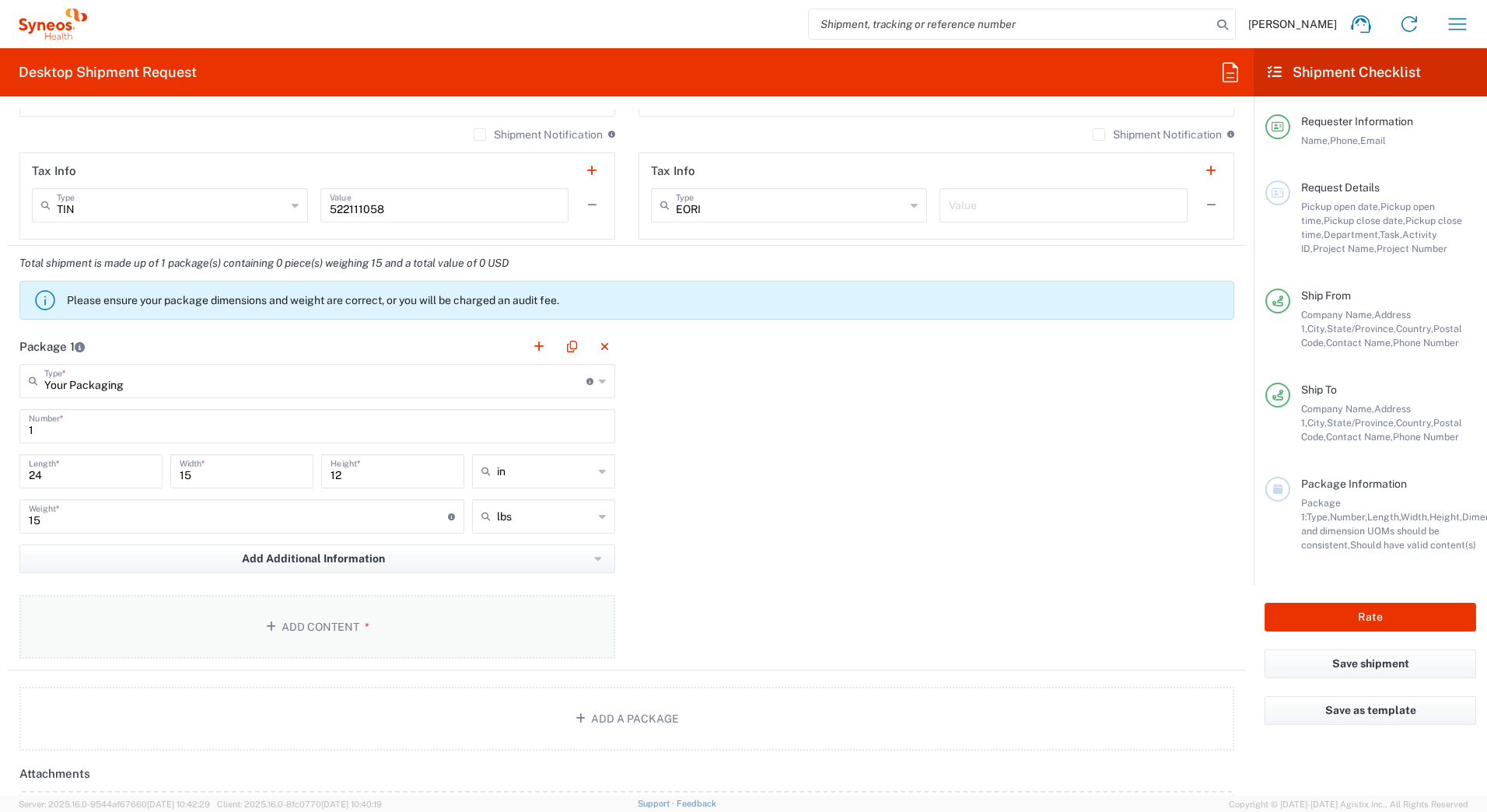
click at [277, 626] on icon "button" at bounding box center [273, 627] width 15 height 11
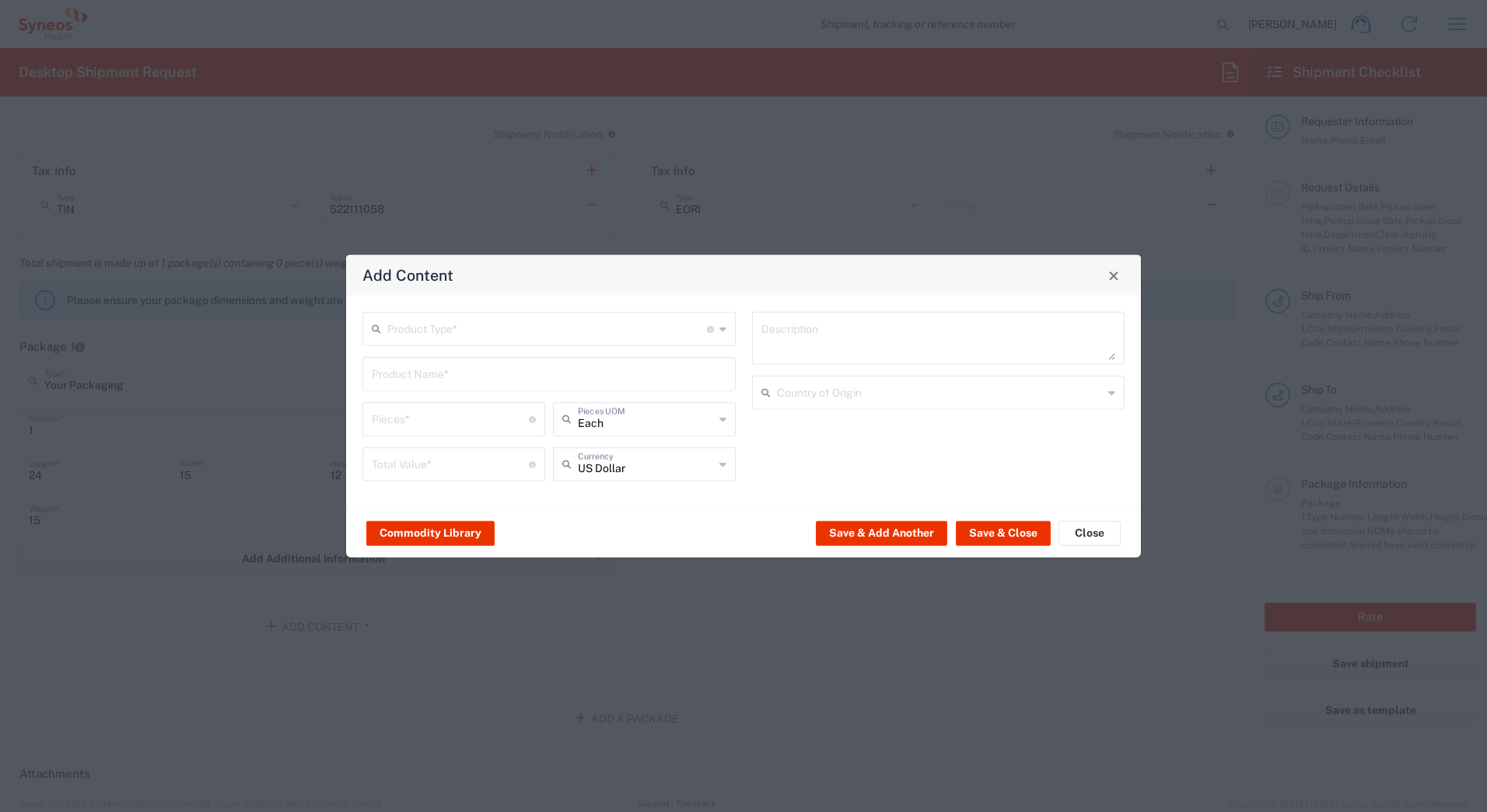
click at [412, 324] on input "text" at bounding box center [547, 328] width 320 height 27
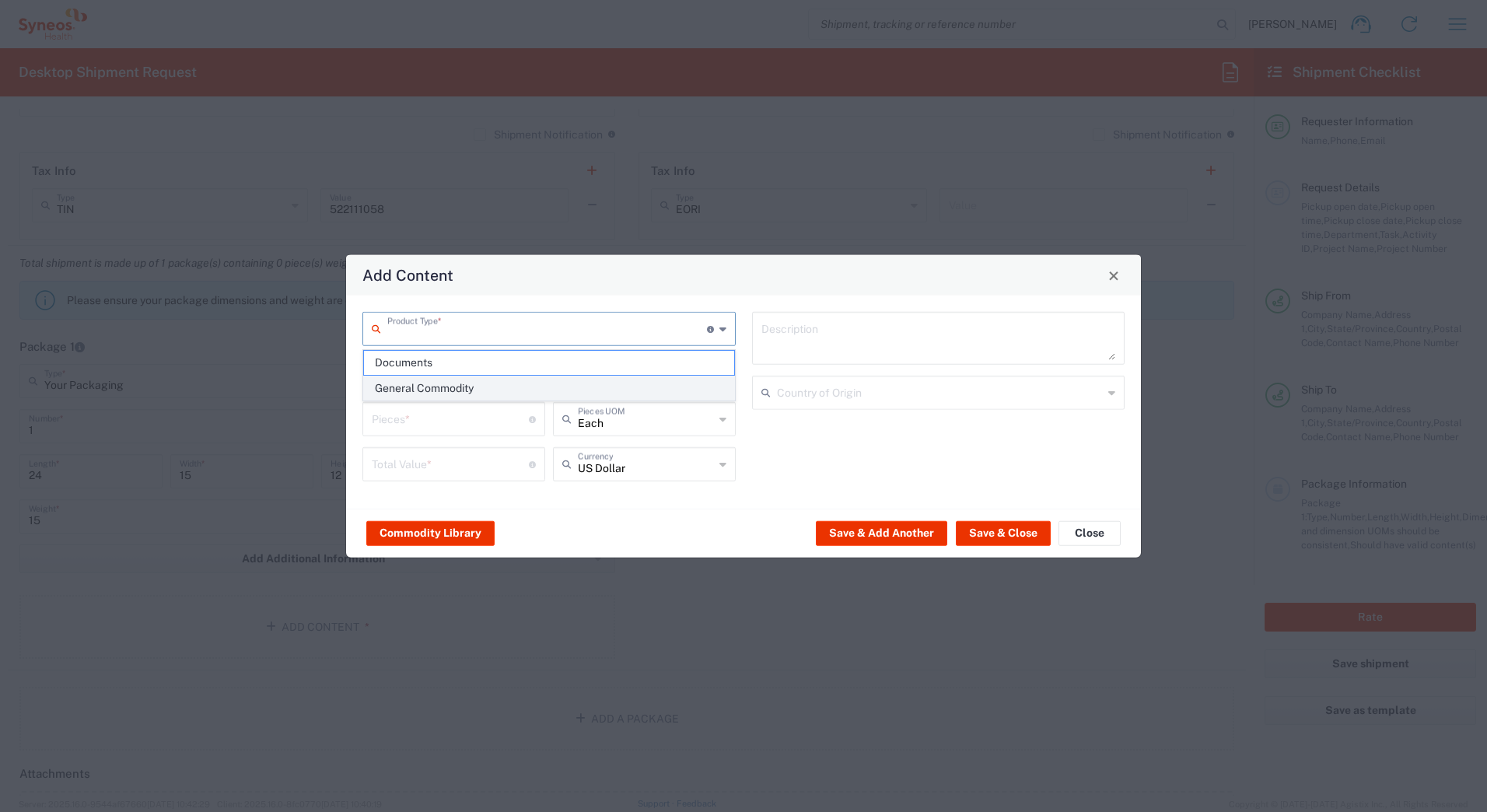
click at [411, 390] on span "General Commodity" at bounding box center [549, 389] width 370 height 24
type input "General Commodity"
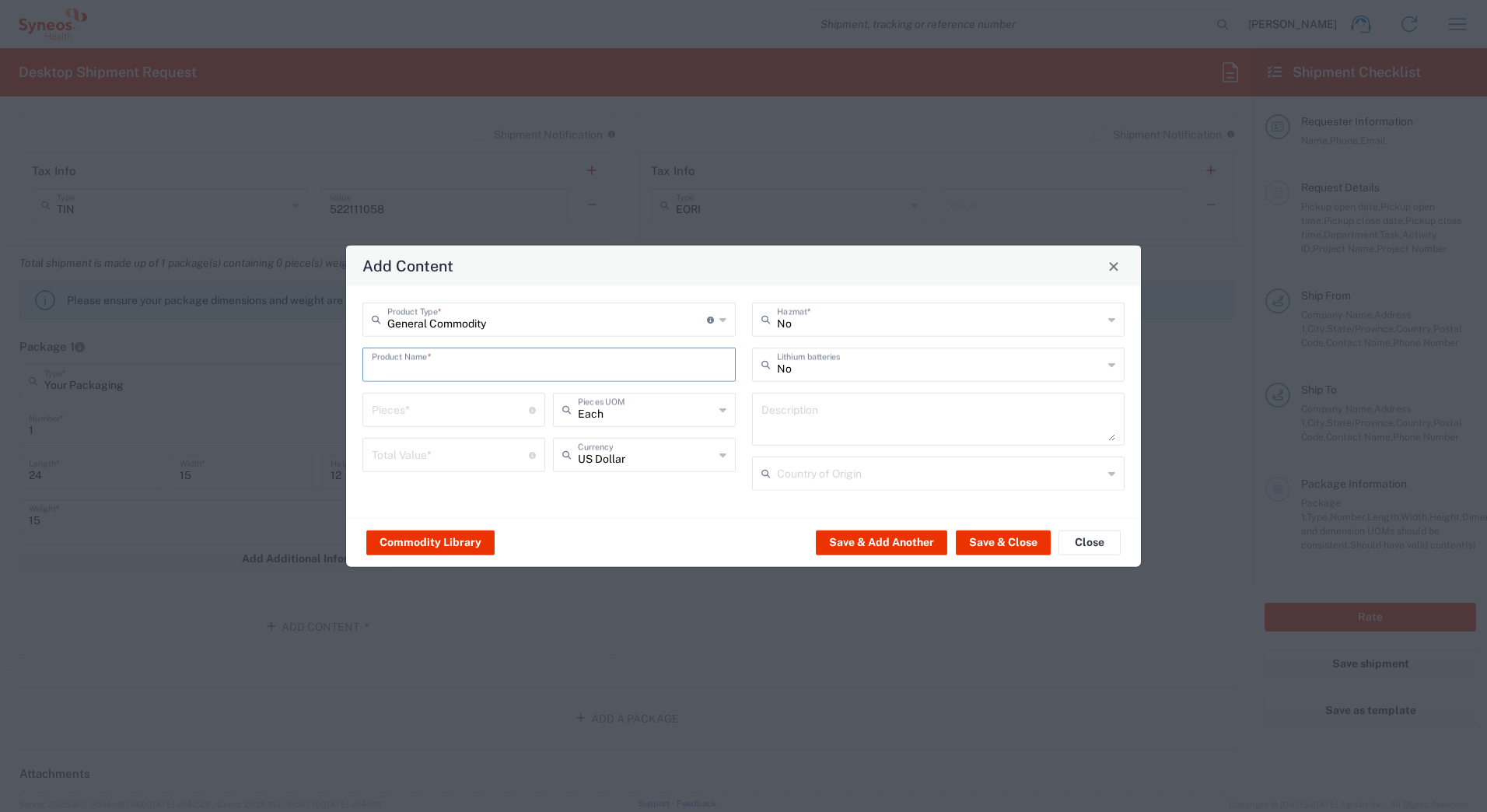
click at [403, 367] on input "text" at bounding box center [549, 364] width 354 height 27
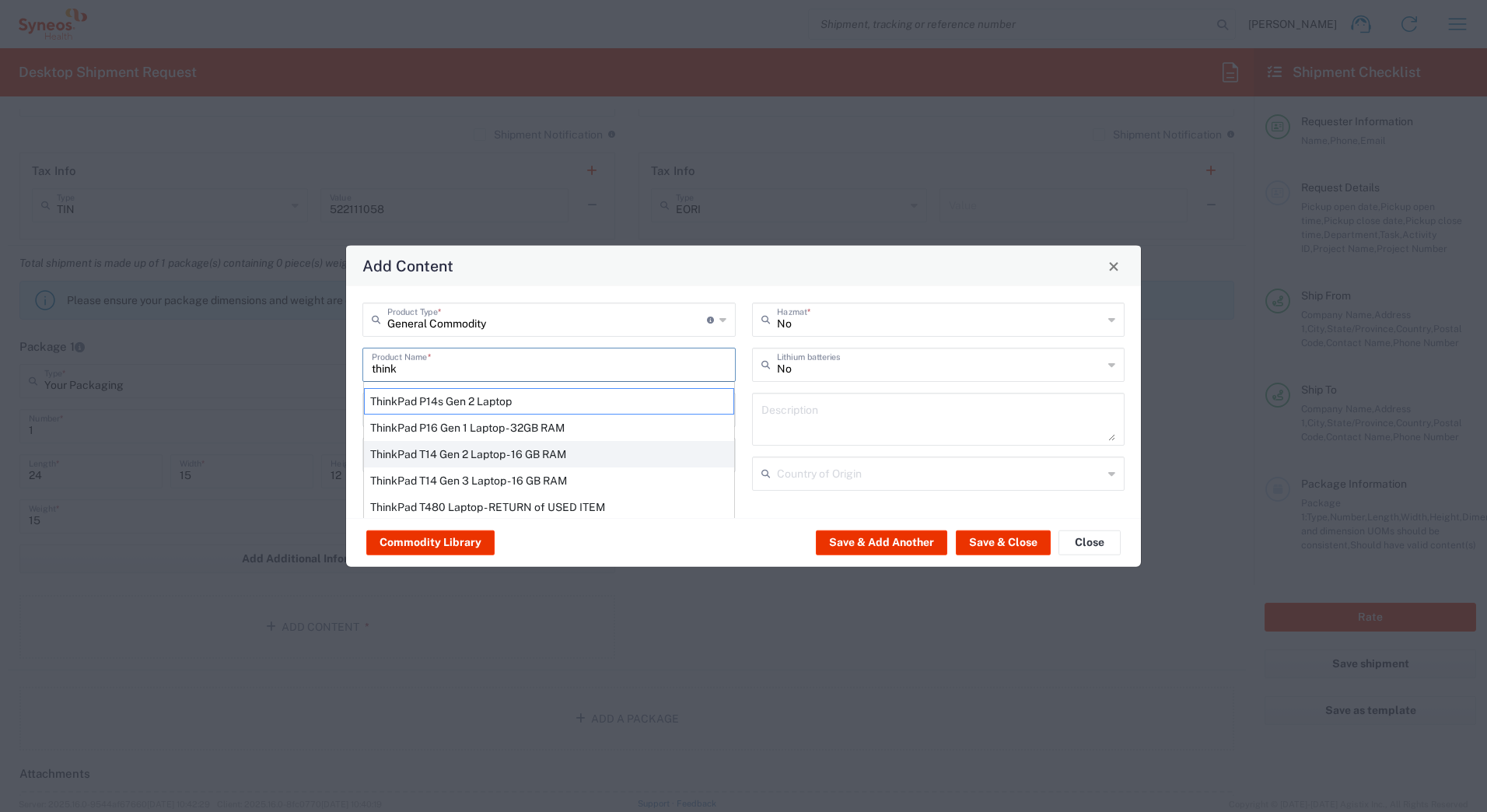
click at [421, 450] on div "ThinkPad T14 Gen 2 Laptop - 16 GB RAM" at bounding box center [549, 454] width 370 height 26
type input "ThinkPad T14 Gen 2 Laptop - 16 GB RAM"
type input "1"
type textarea "Intel Core i7-1156G7 vProÂ® Processor - 14"- 16 GB RAM - 512 GB SSD"
type input "[GEOGRAPHIC_DATA]"
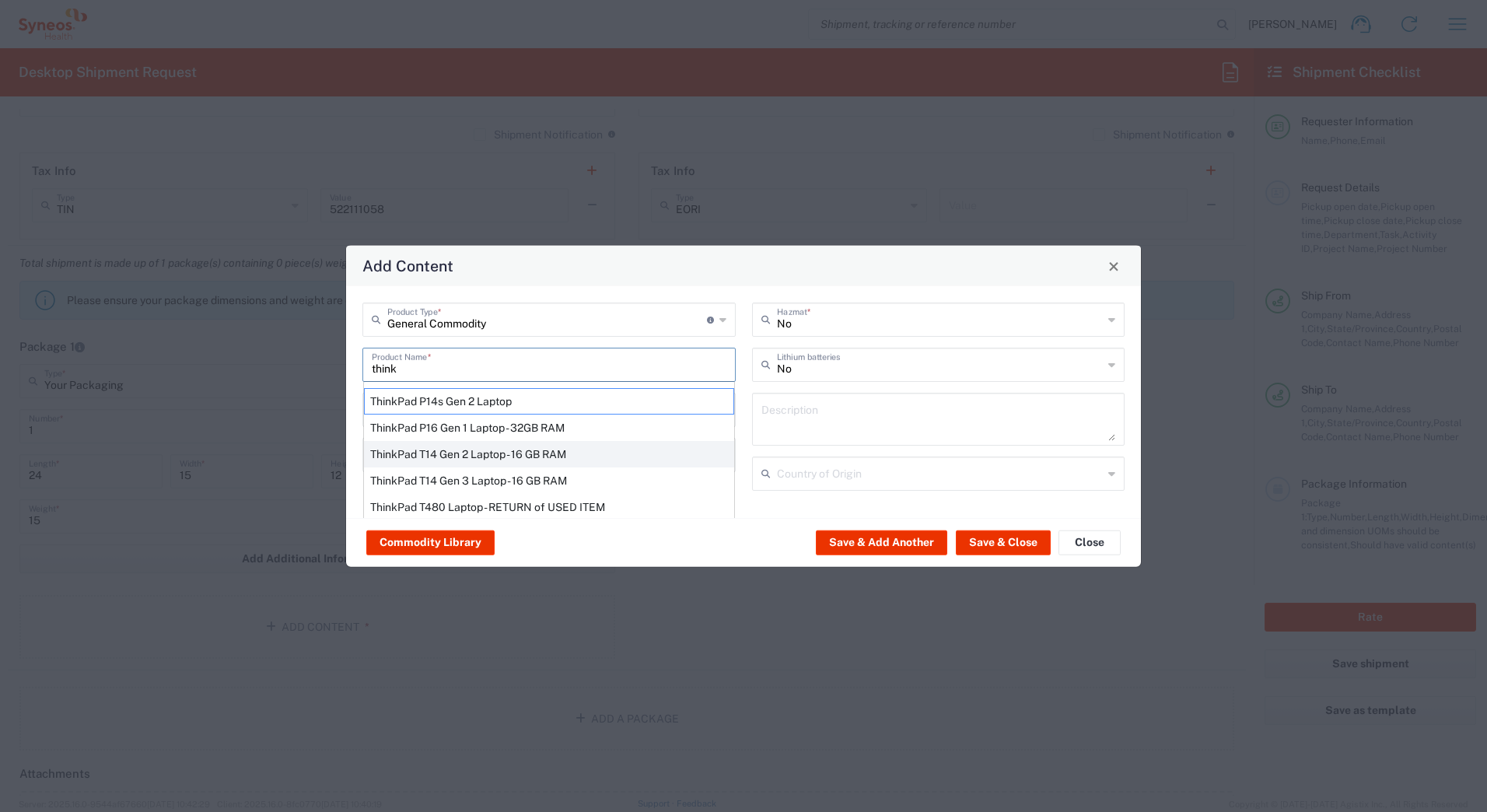
type input "Yes"
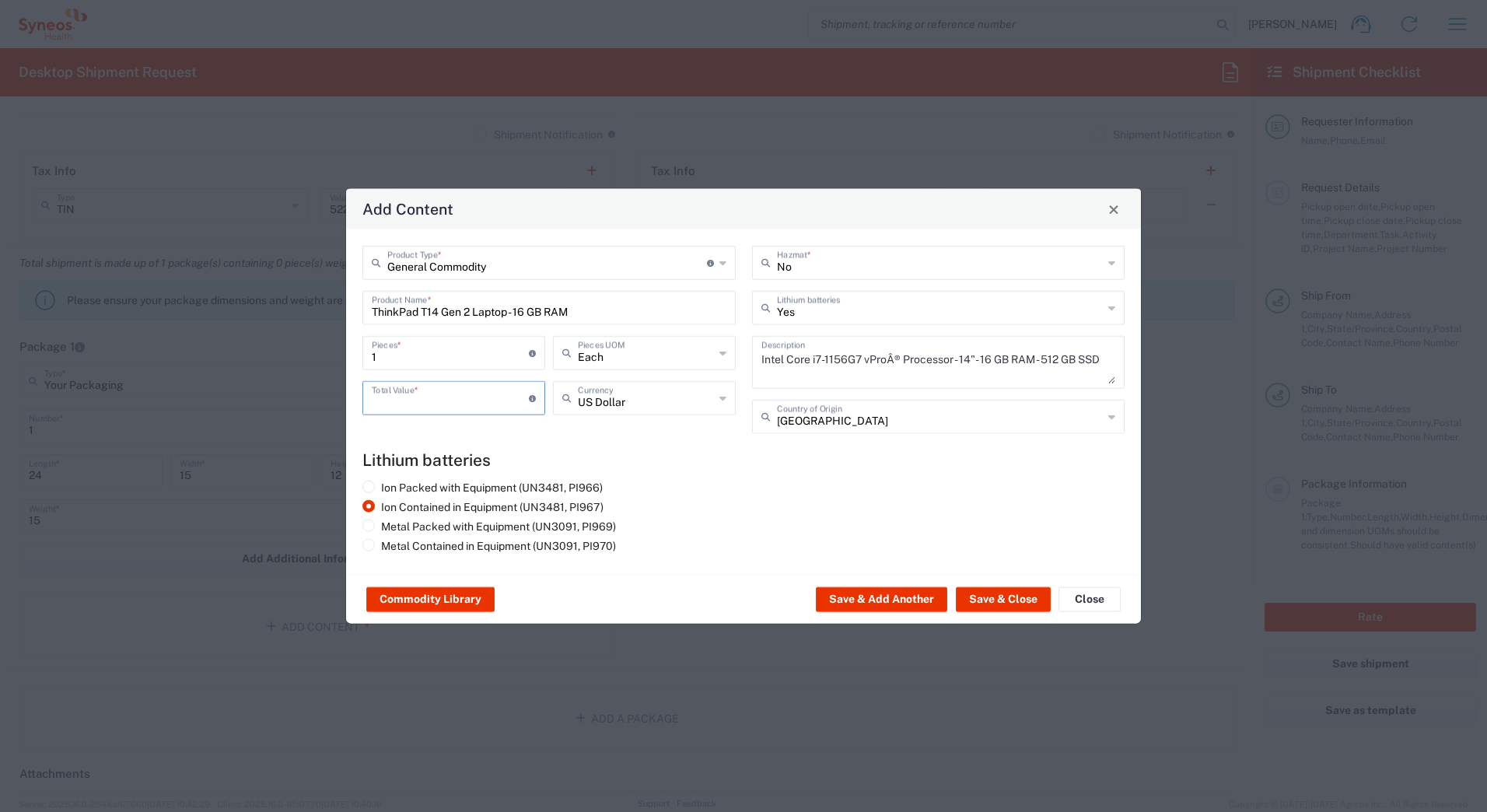
click at [403, 397] on input "number" at bounding box center [451, 397] width 157 height 27
type input "1000"
click at [834, 599] on button "Save & Add Another" at bounding box center [882, 599] width 131 height 25
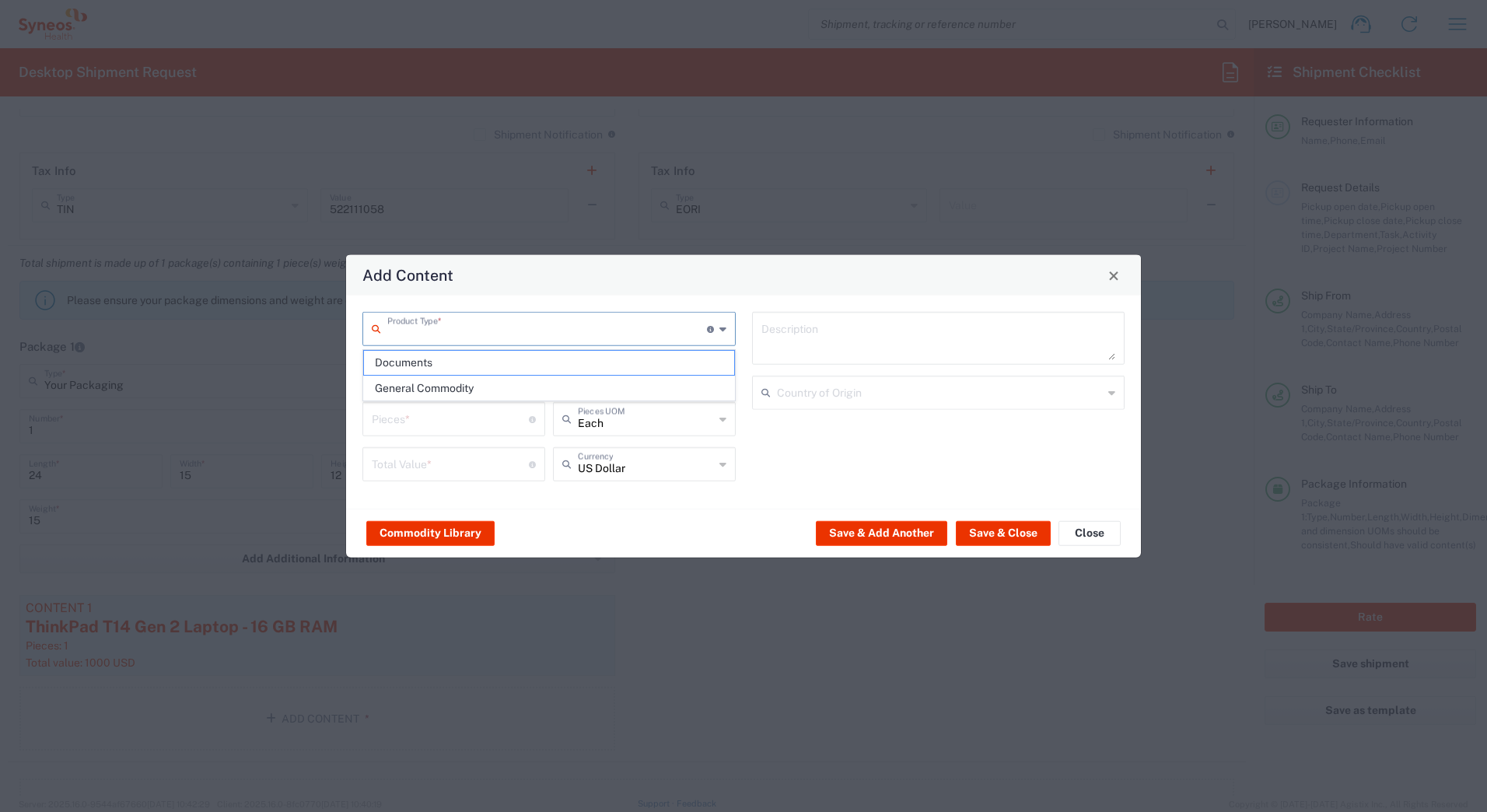
click at [425, 328] on input "text" at bounding box center [547, 328] width 320 height 27
click at [419, 386] on span "General Commodity" at bounding box center [549, 389] width 370 height 24
type input "General Commodity"
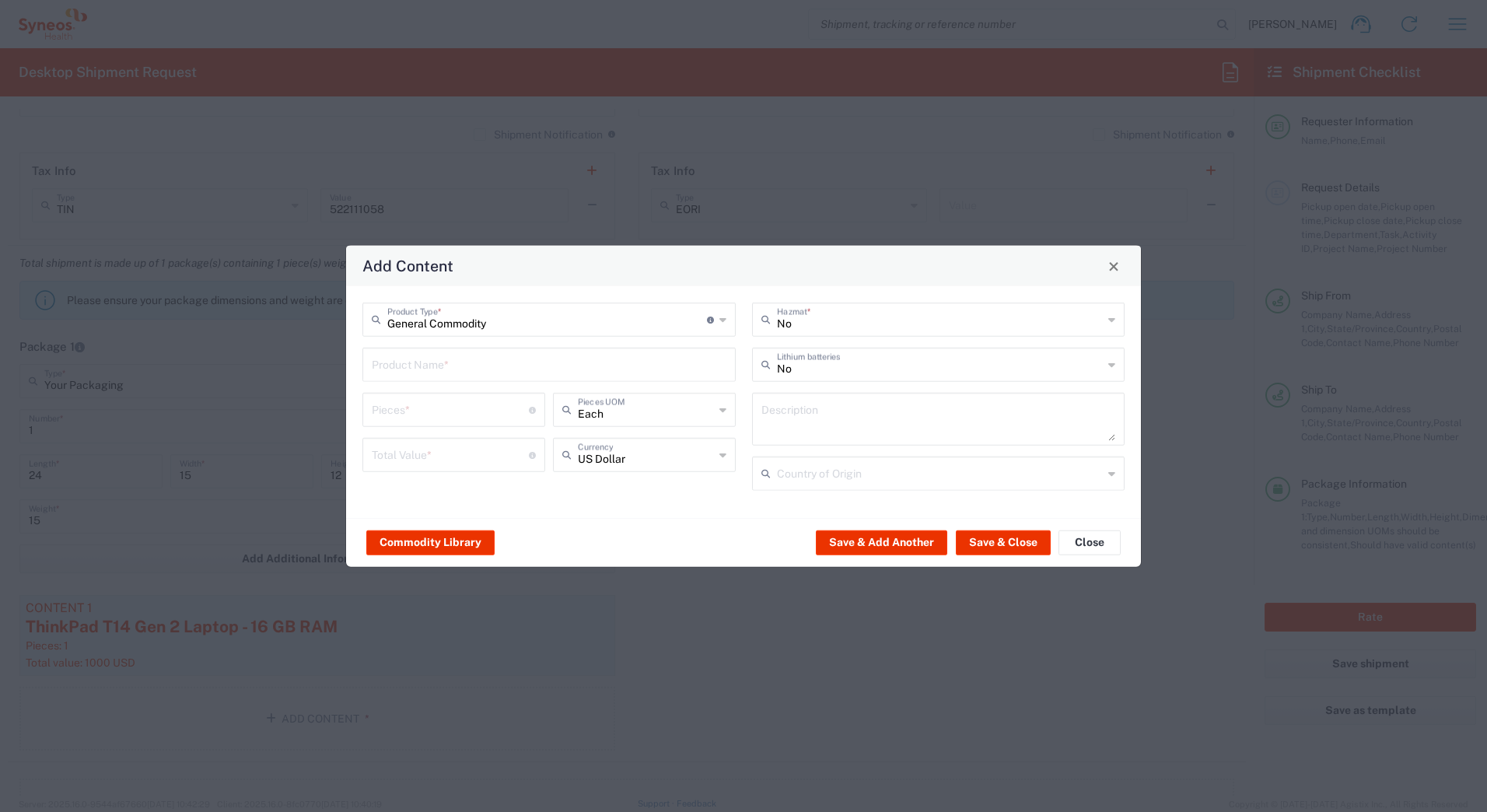
click at [408, 366] on input "text" at bounding box center [549, 364] width 354 height 27
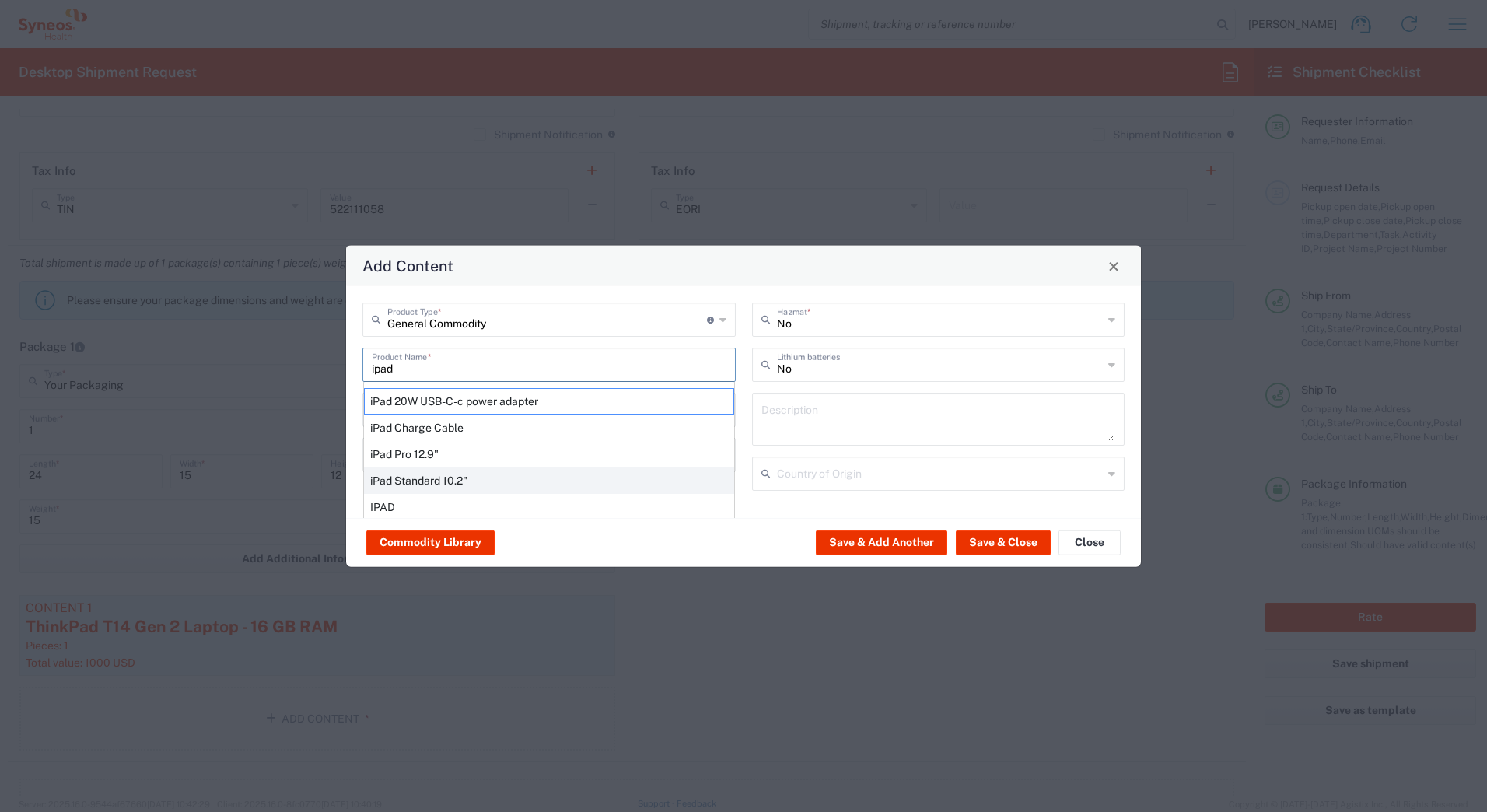
click at [404, 477] on div "iPad Standard 10.2"" at bounding box center [549, 480] width 370 height 26
type input "iPad Standard 10.2""
type input "1"
type textarea "iPad Standard 10.2""
type input "[GEOGRAPHIC_DATA]"
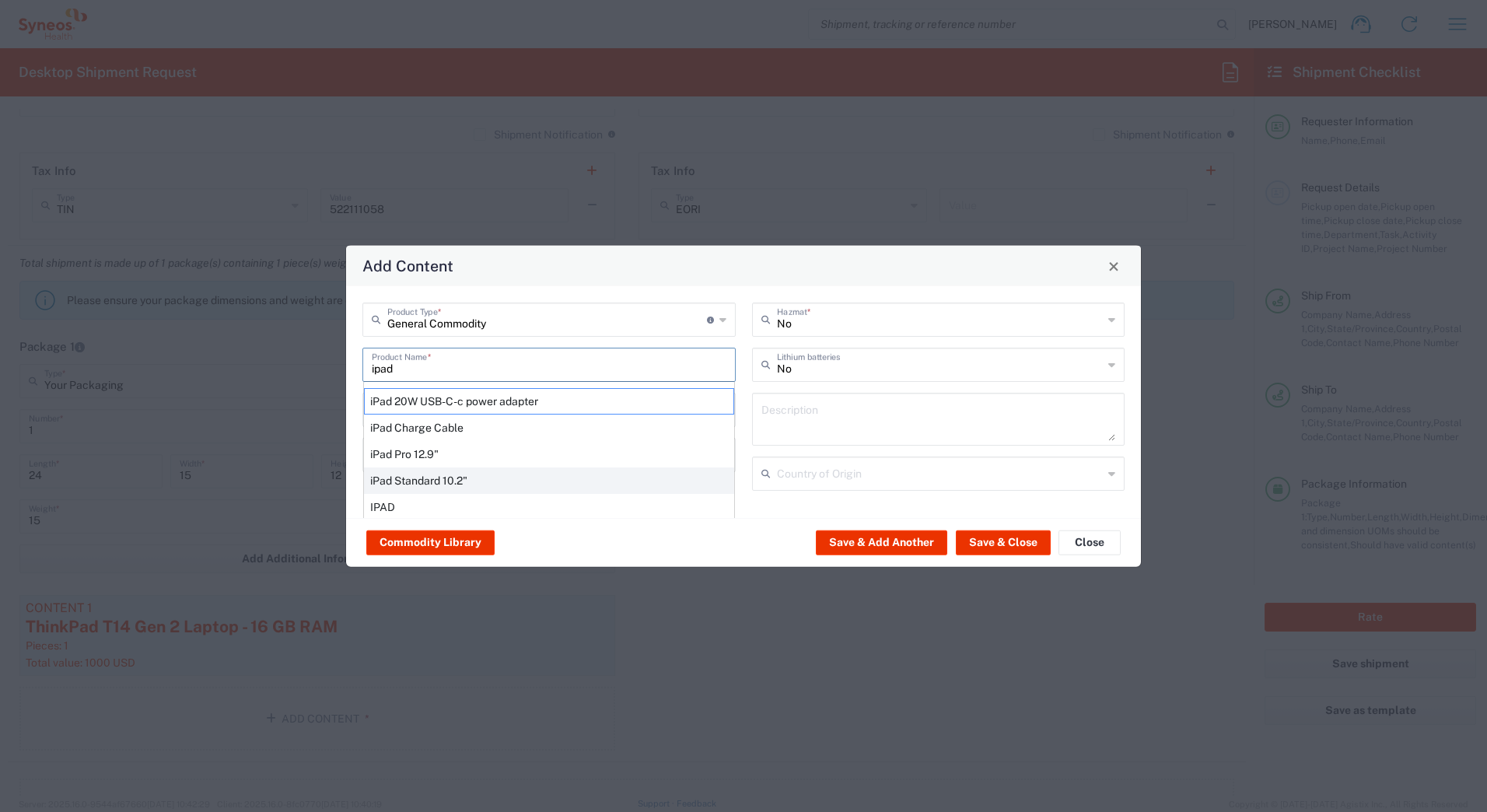
type input "Yes"
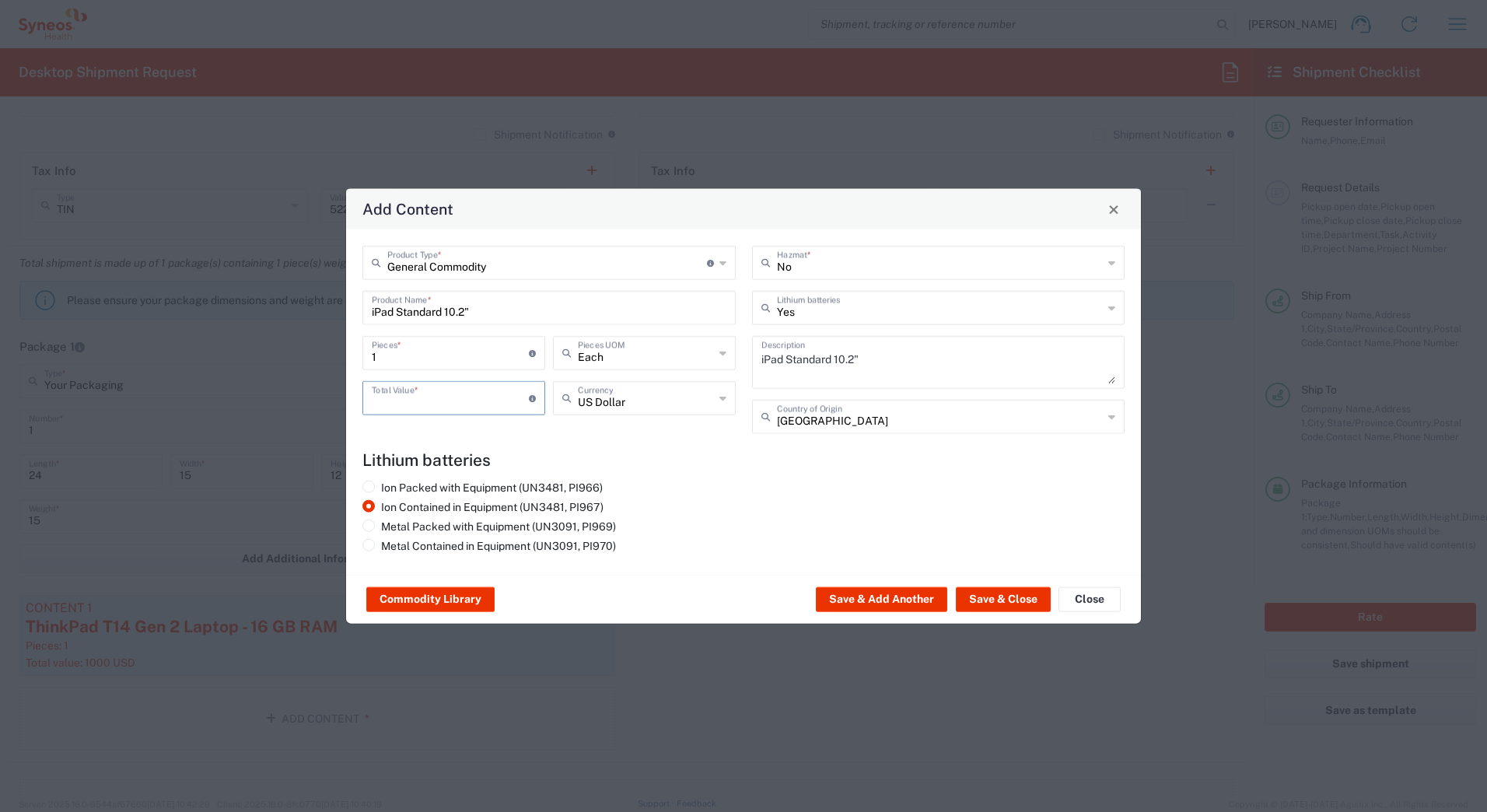
click at [395, 406] on input "number" at bounding box center [451, 397] width 157 height 27
type input "1000"
click at [976, 592] on button "Save & Close" at bounding box center [1003, 599] width 95 height 25
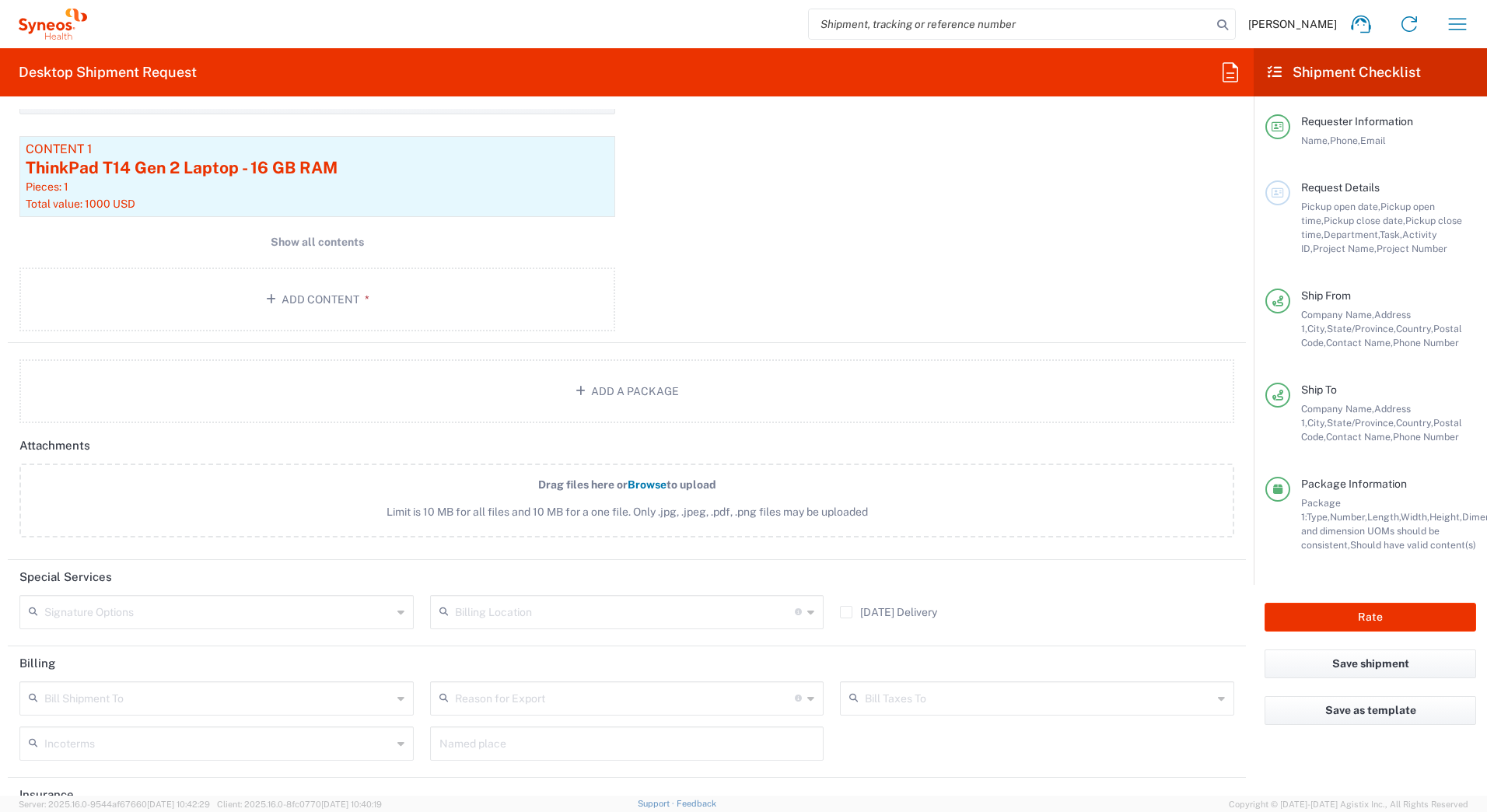
scroll to position [1633, 0]
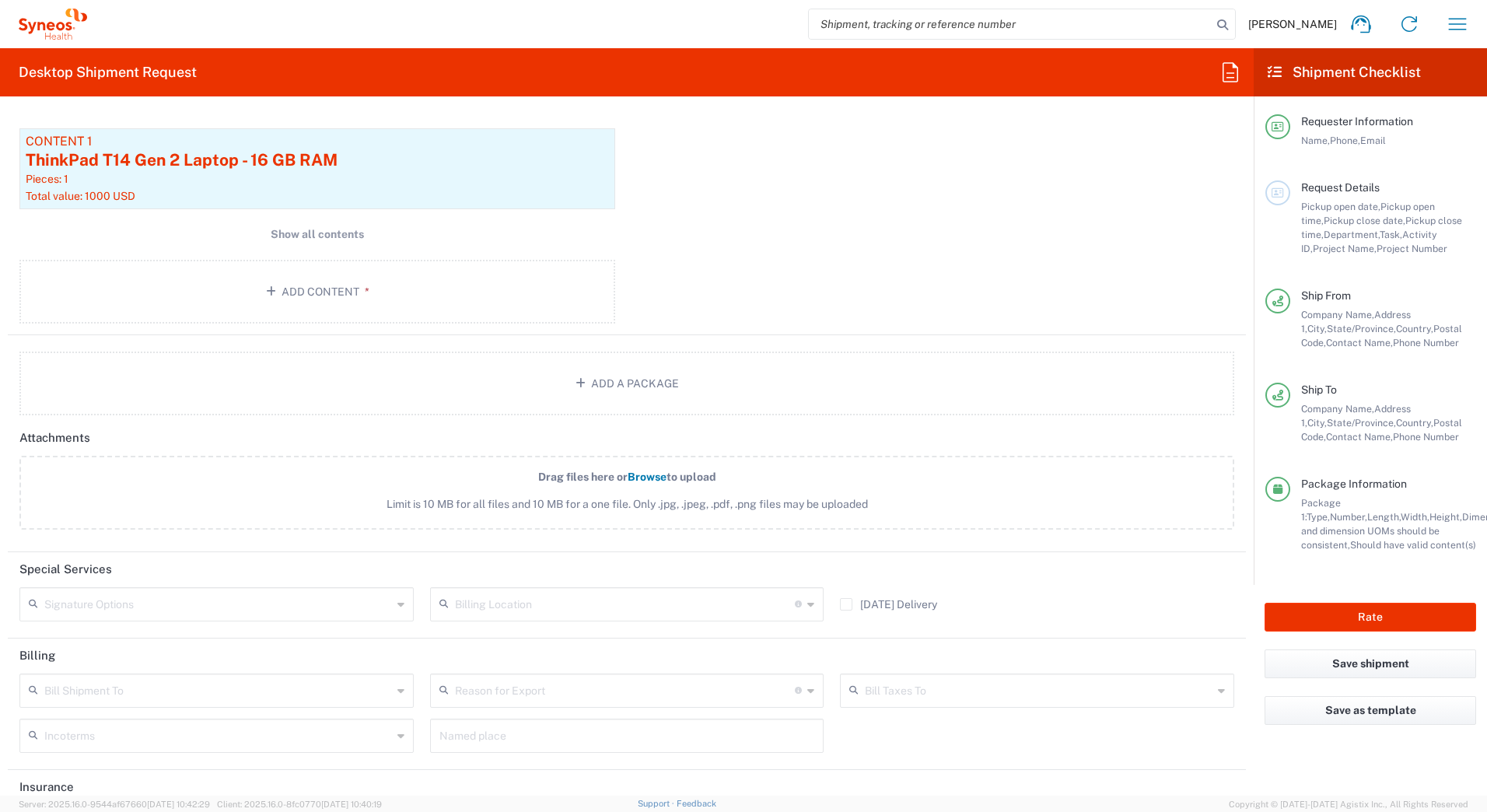
click at [176, 610] on input "text" at bounding box center [218, 603] width 348 height 27
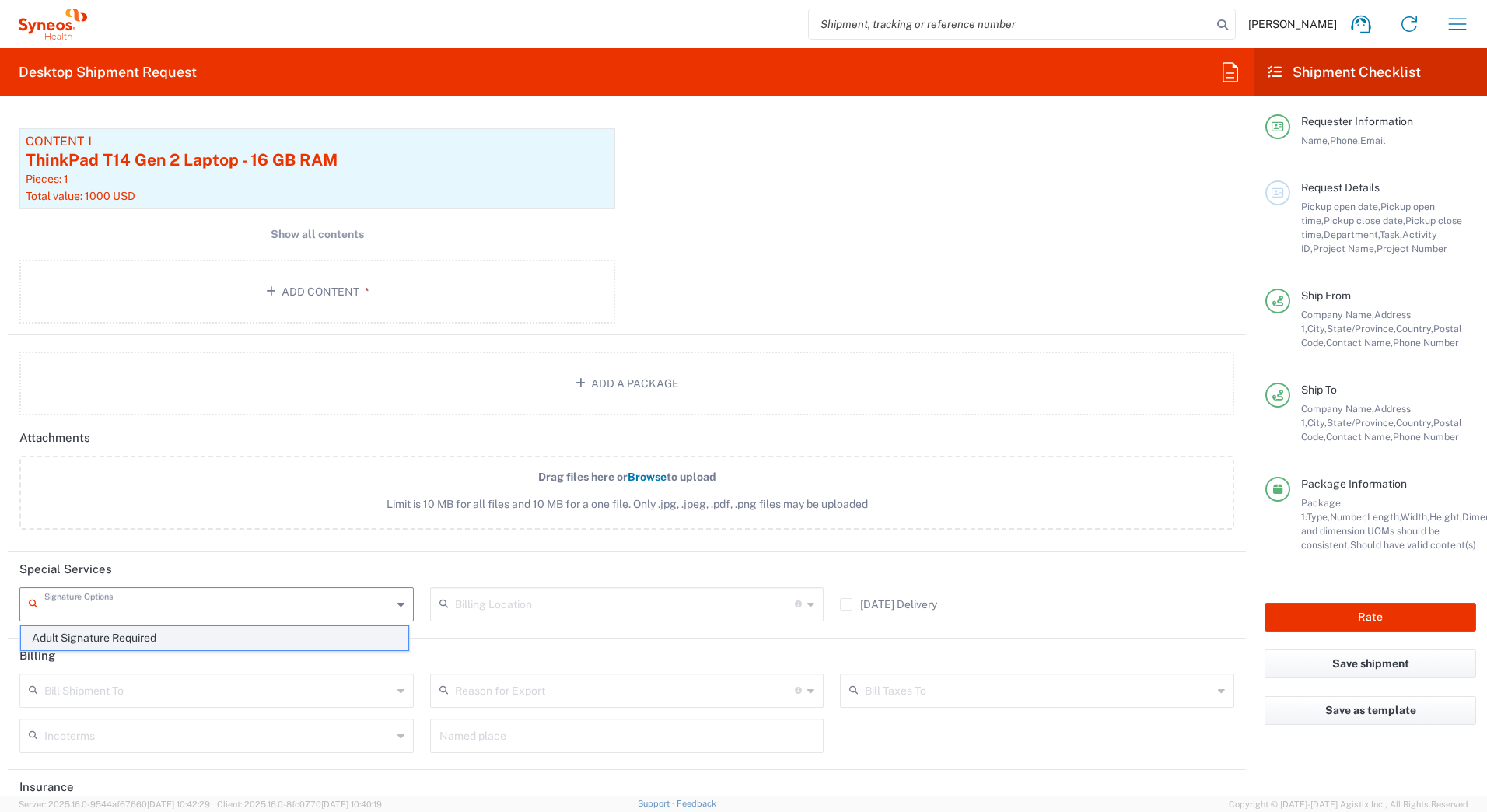
click at [145, 636] on span "Adult Signature Required" at bounding box center [214, 638] width 387 height 24
type input "Adult Signature Required"
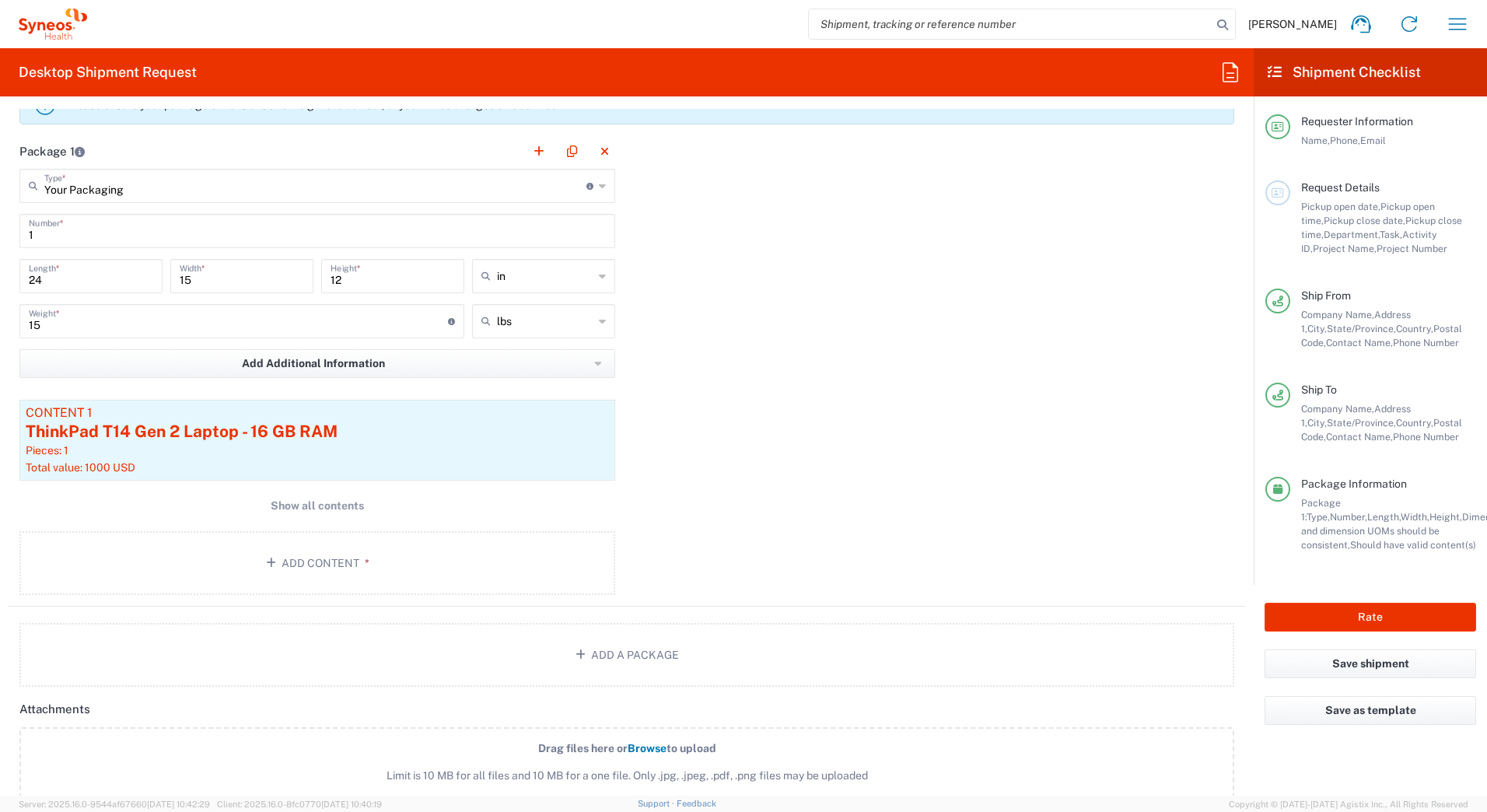
scroll to position [1322, 0]
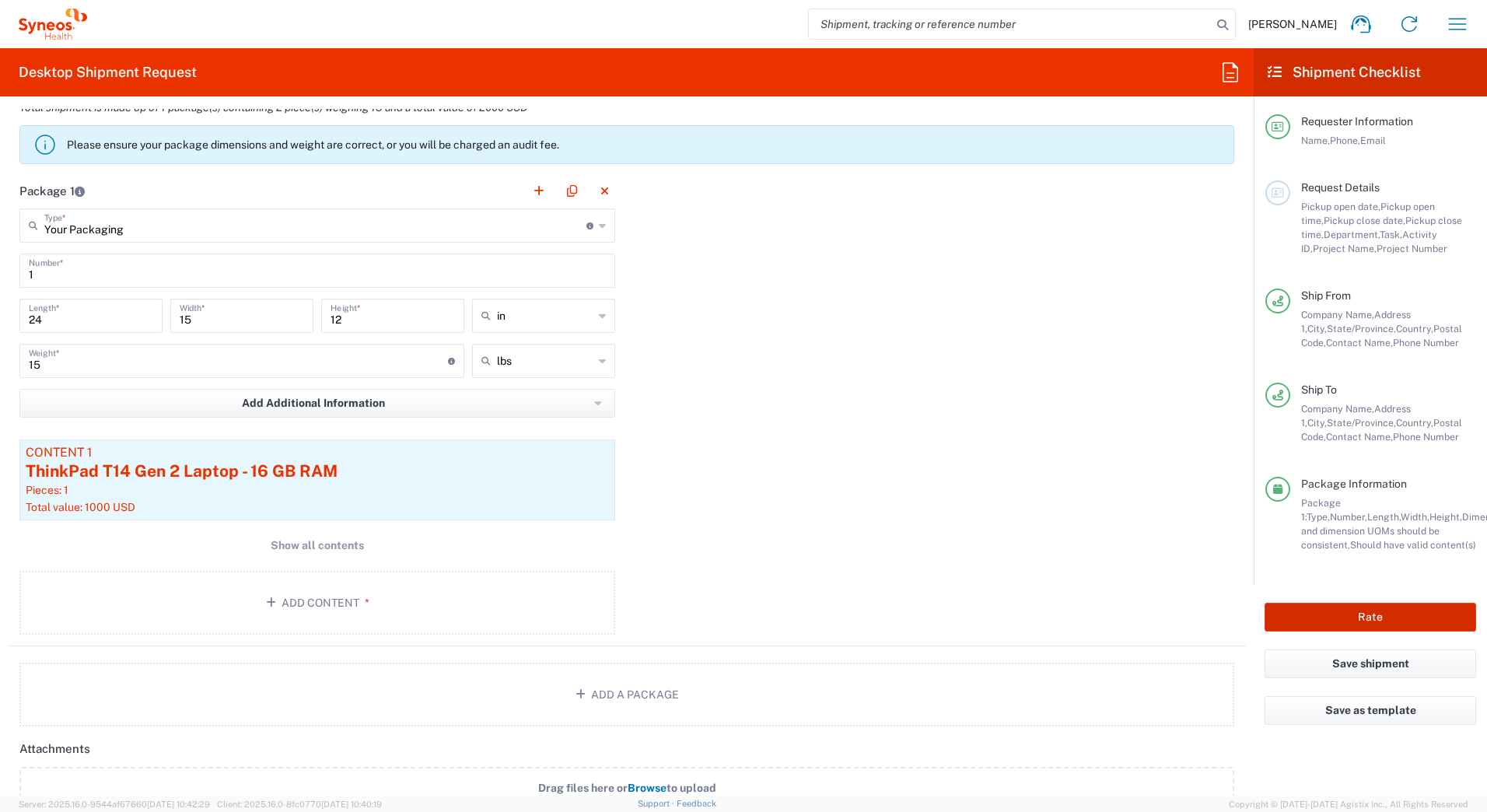
click at [1324, 611] on button "Rate" at bounding box center [1370, 617] width 212 height 29
type input "7642"
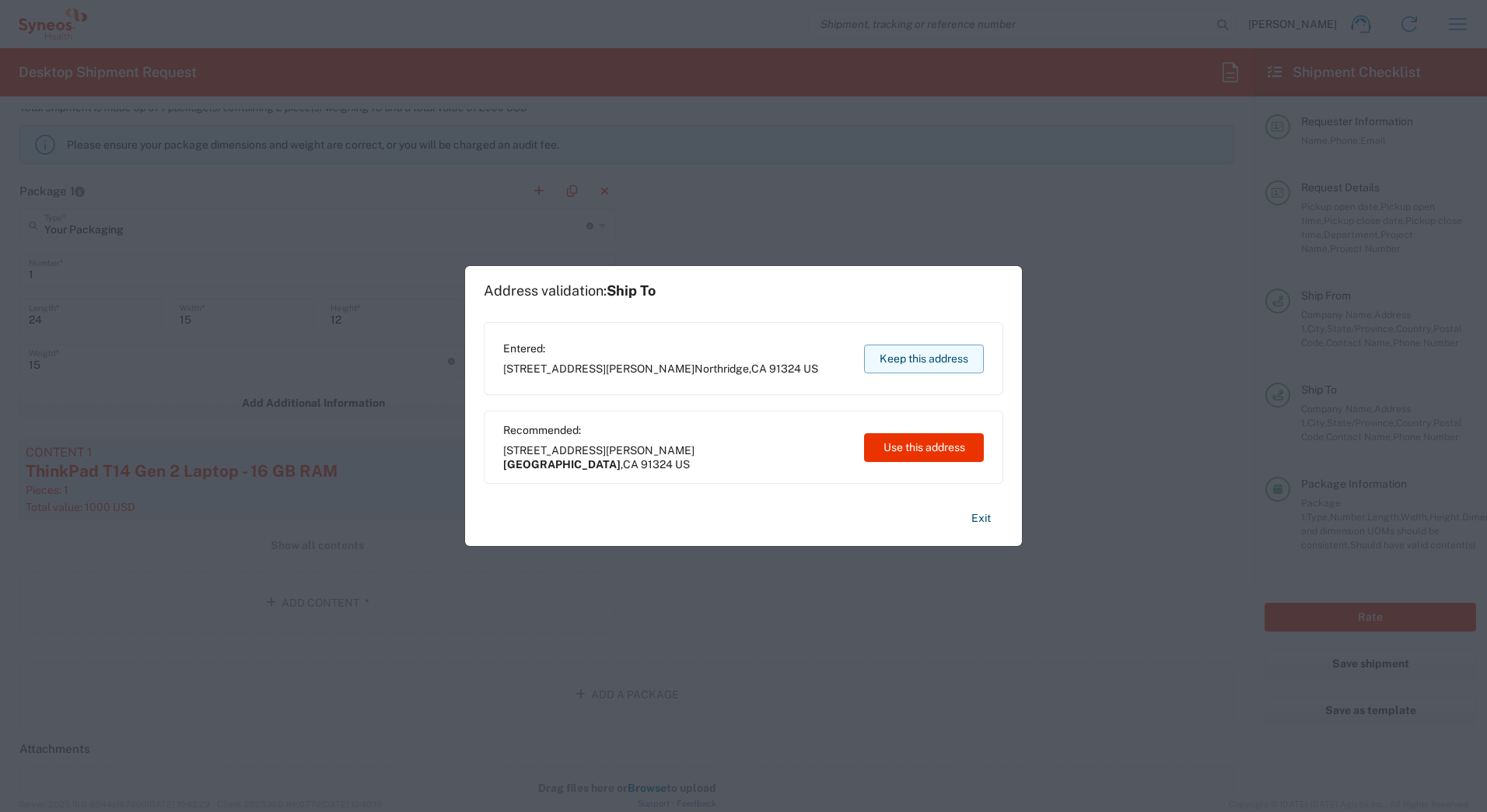
click at [923, 354] on button "Keep this address" at bounding box center [923, 359] width 119 height 29
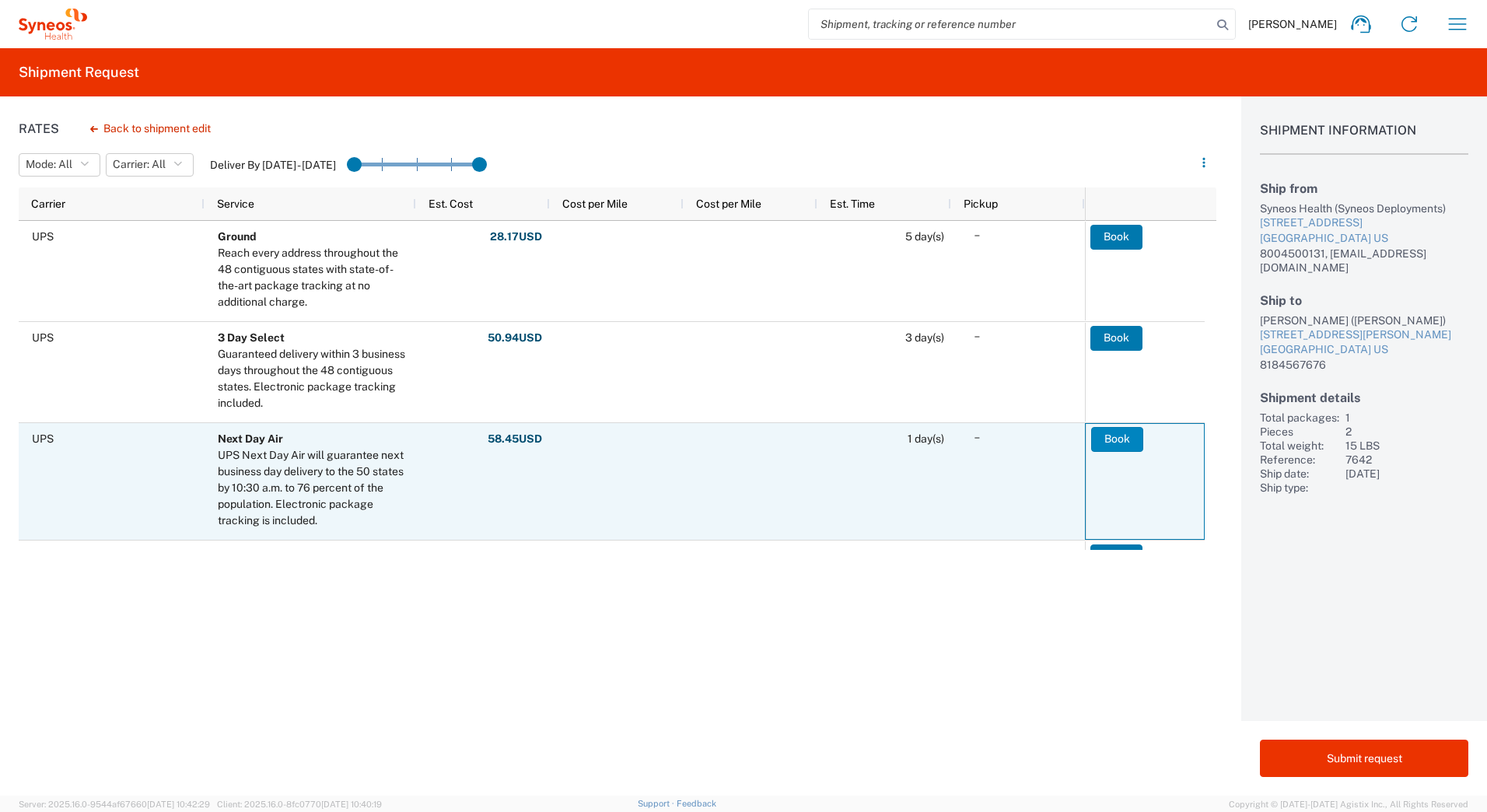
click at [1101, 440] on button "Book" at bounding box center [1117, 439] width 52 height 25
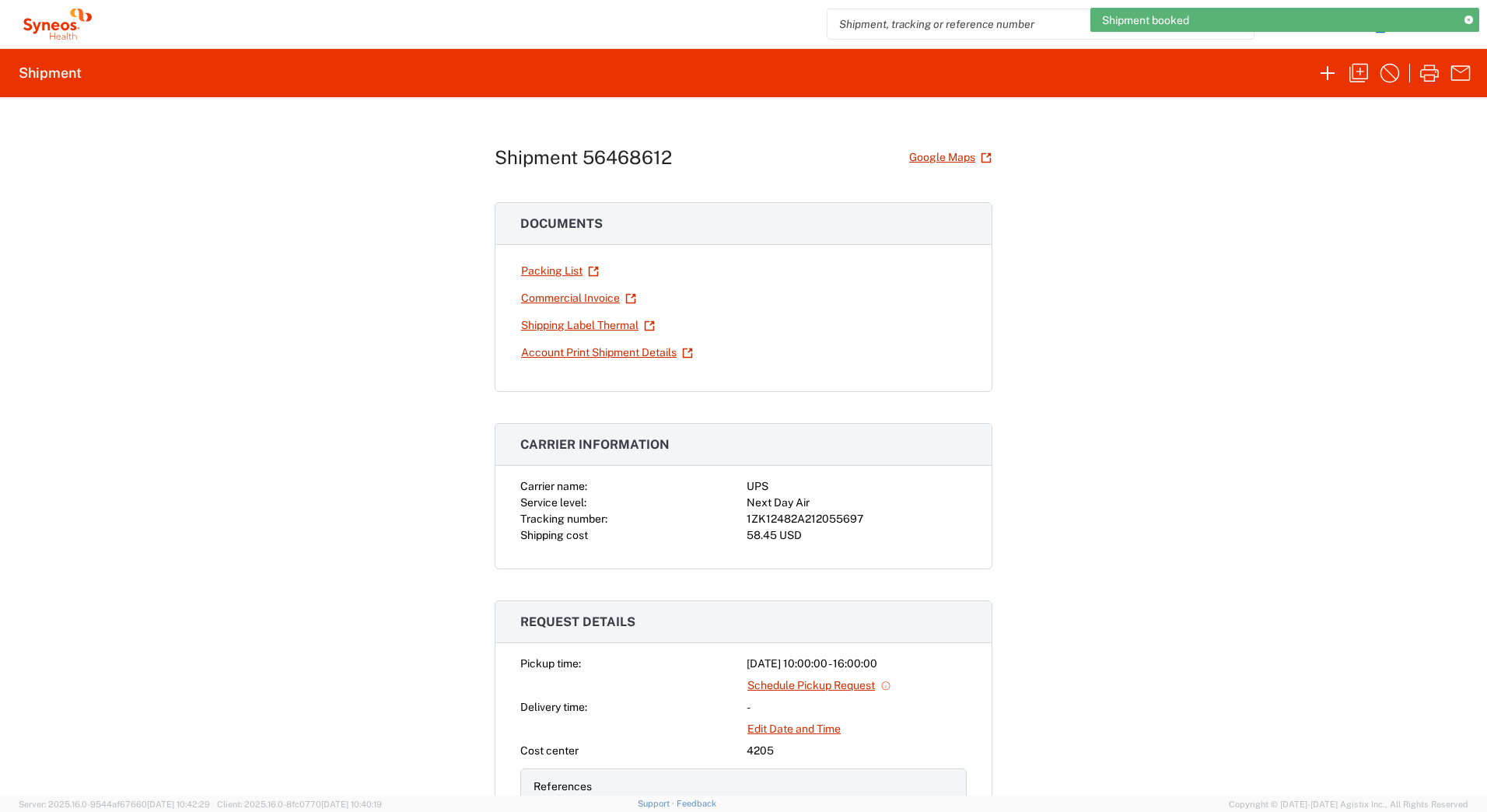
click at [811, 516] on div "1ZK12482A212055697" at bounding box center [856, 519] width 220 height 16
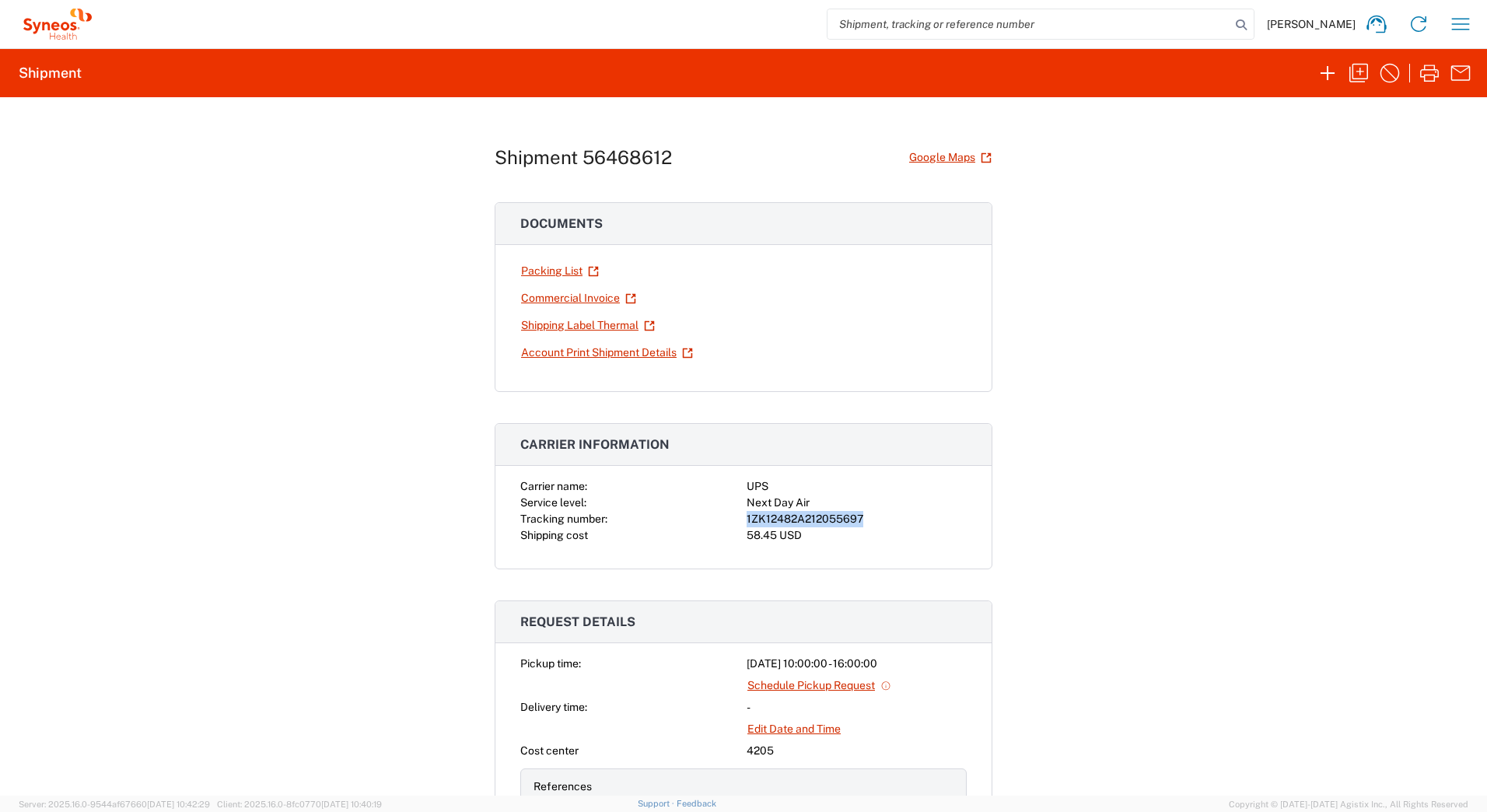
copy div "1ZK12482A212055697"
click at [1425, 75] on icon "button" at bounding box center [1428, 73] width 18 height 17
click at [574, 325] on link "Shipping Label Thermal" at bounding box center [588, 325] width 135 height 27
click at [1425, 72] on icon "button" at bounding box center [1429, 73] width 25 height 25
click at [1425, 74] on icon "button" at bounding box center [1429, 73] width 25 height 25
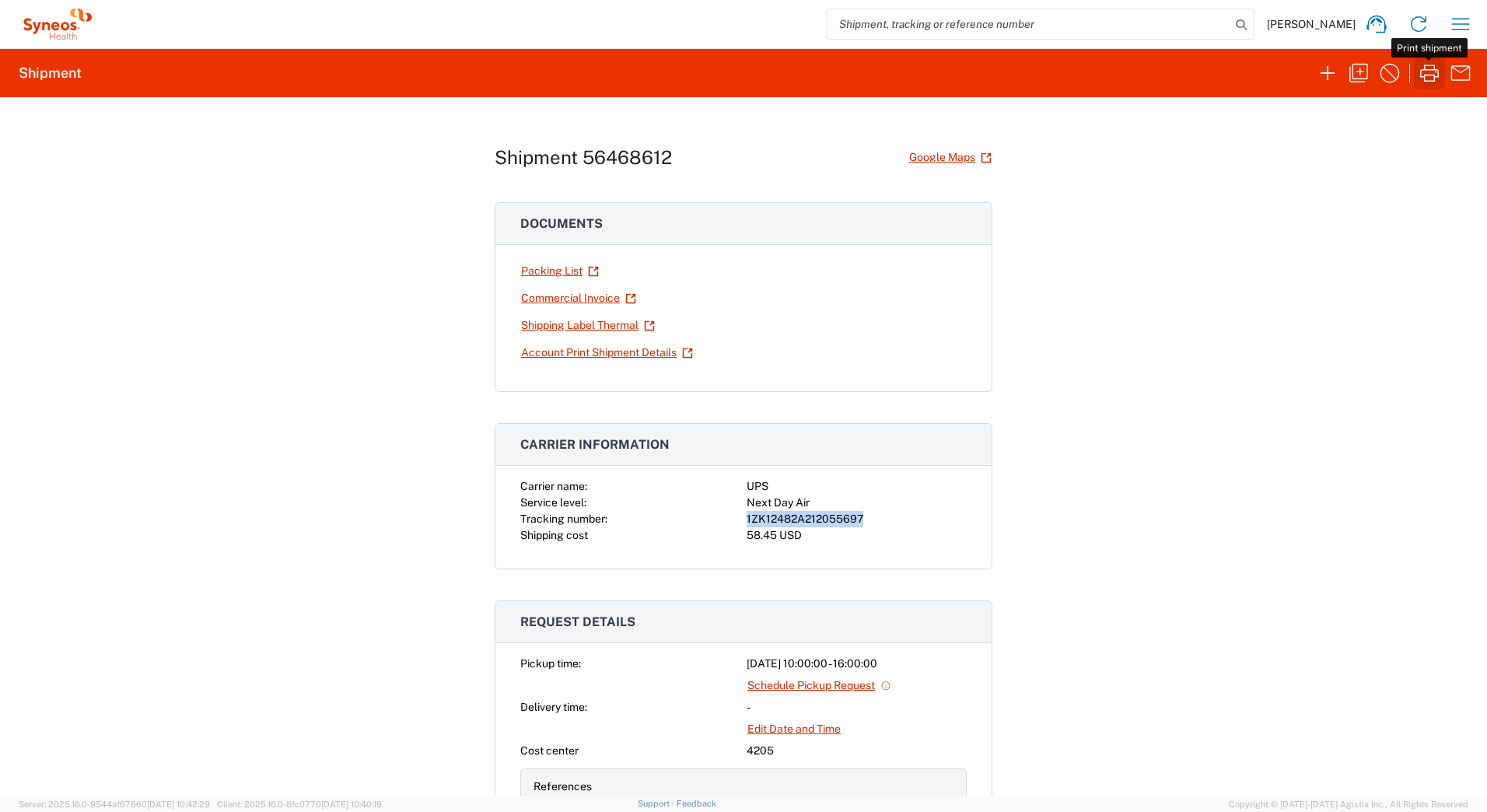
click at [1429, 71] on icon "button" at bounding box center [1429, 73] width 25 height 25
click at [1426, 76] on icon "button" at bounding box center [1429, 73] width 25 height 25
click at [1431, 74] on icon "button" at bounding box center [1429, 73] width 25 height 25
